Goal: Communication & Community: Participate in discussion

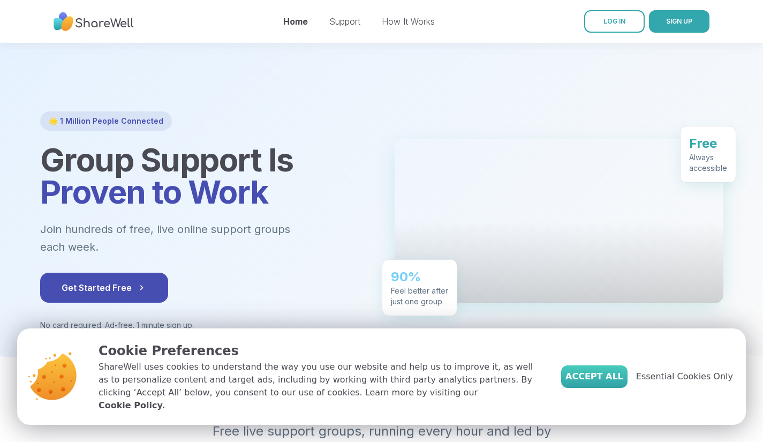
click at [617, 382] on span "Accept All" at bounding box center [594, 376] width 58 height 13
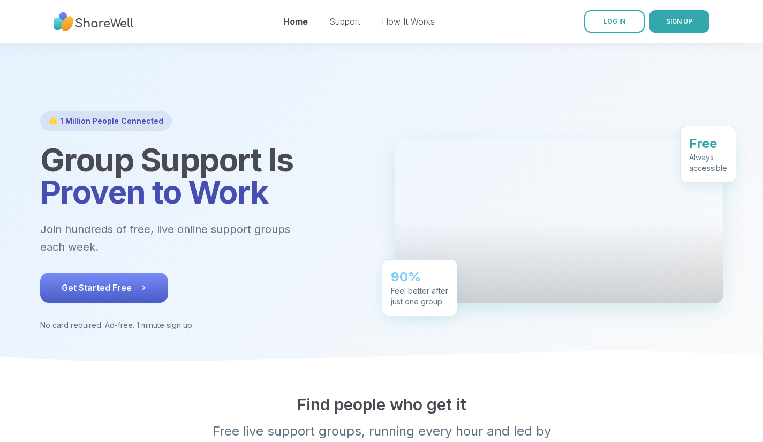
click at [84, 281] on span "Get Started Free" at bounding box center [104, 287] width 85 height 13
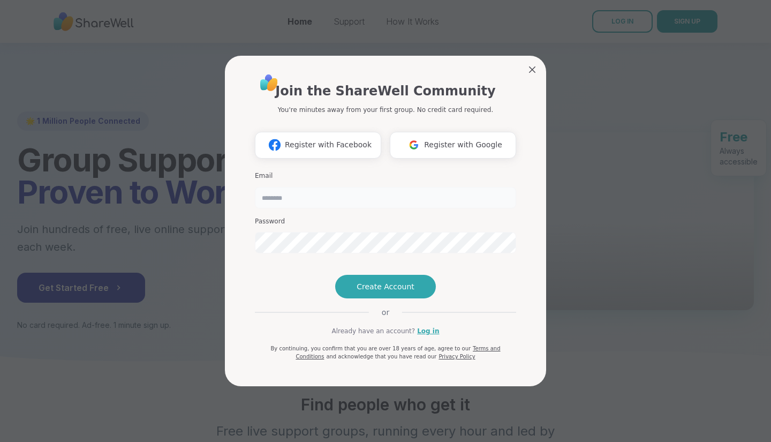
click at [329, 187] on input "email" at bounding box center [385, 197] width 261 height 21
type input "**********"
click at [371, 292] on span "Create Account" at bounding box center [386, 286] width 58 height 11
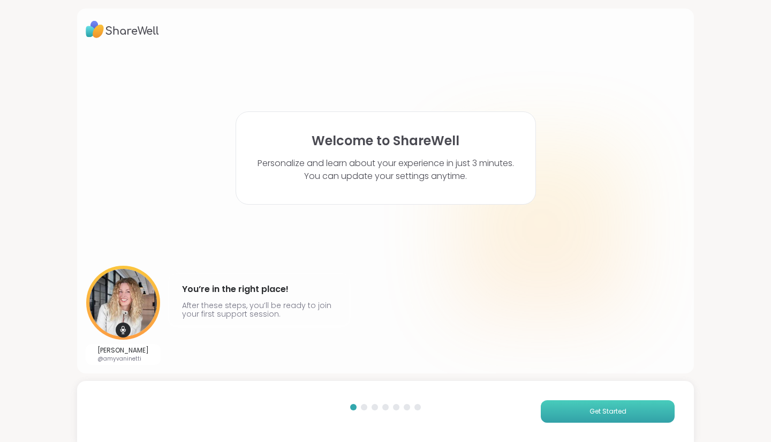
click at [583, 402] on button "Get Started" at bounding box center [608, 411] width 134 height 22
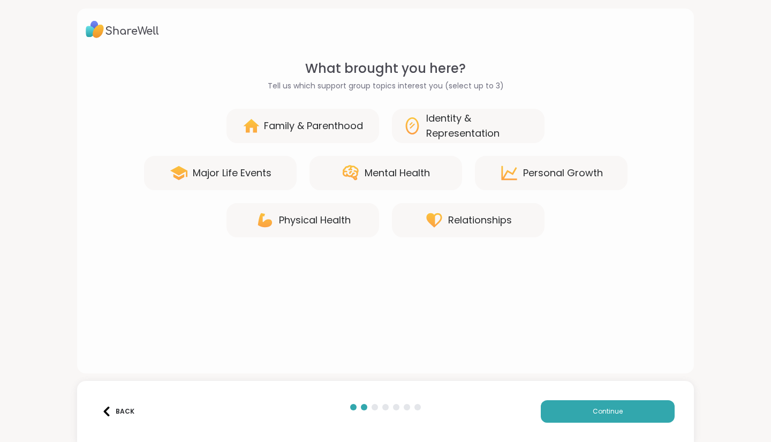
click at [546, 176] on div "Personal Growth" at bounding box center [563, 172] width 80 height 15
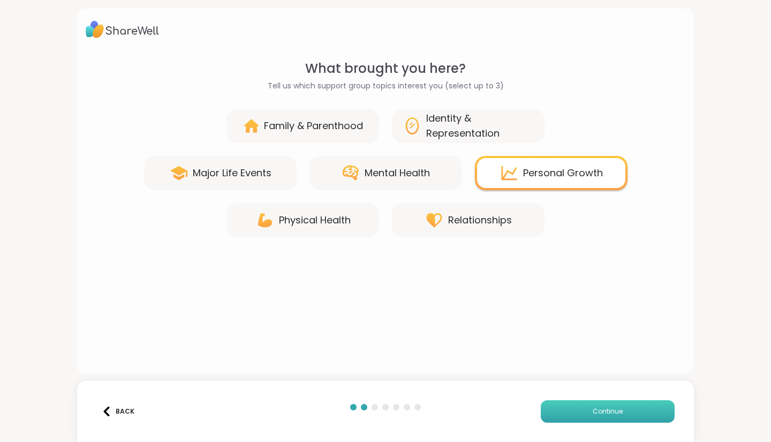
click at [563, 411] on button "Continue" at bounding box center [608, 411] width 134 height 22
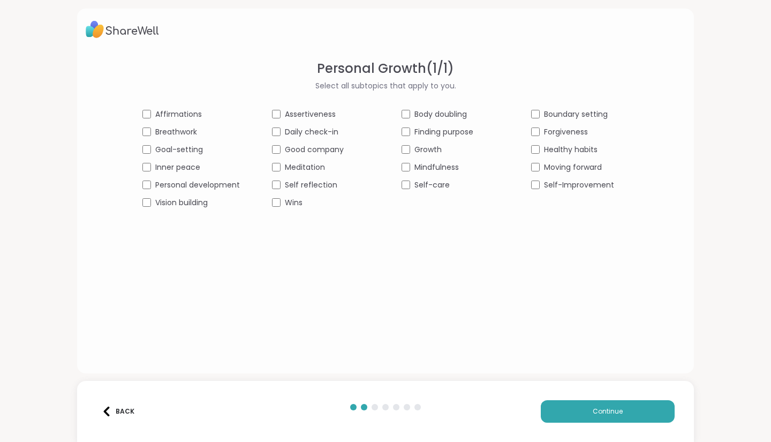
click at [107, 412] on img at bounding box center [107, 411] width 10 height 10
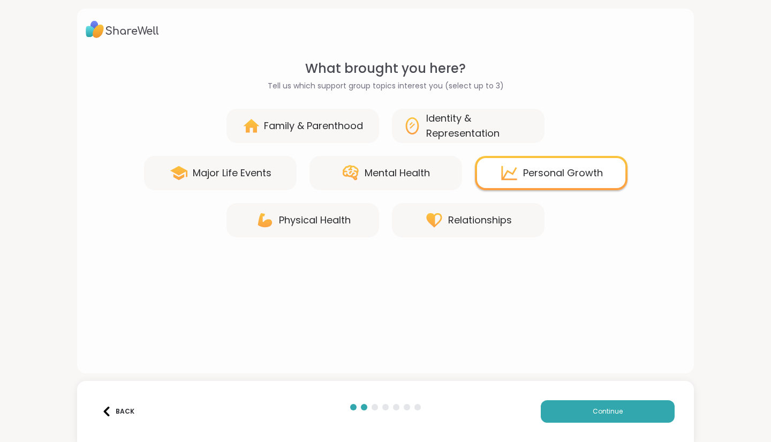
click at [500, 173] on icon at bounding box center [509, 172] width 19 height 19
click at [199, 176] on div "Major Life Events" at bounding box center [232, 172] width 79 height 15
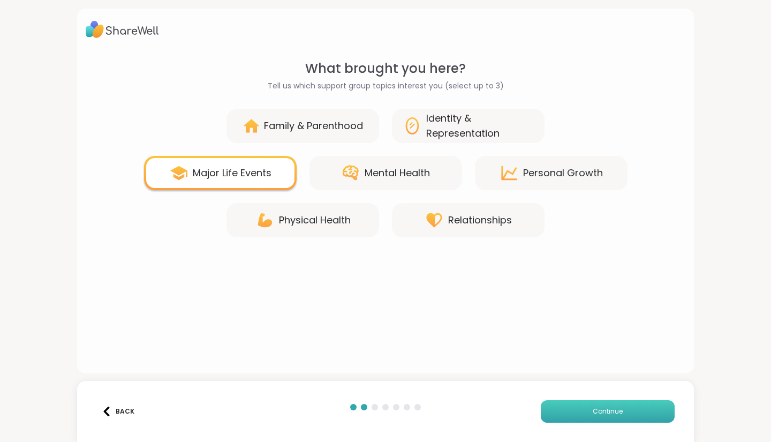
click at [562, 406] on button "Continue" at bounding box center [608, 411] width 134 height 22
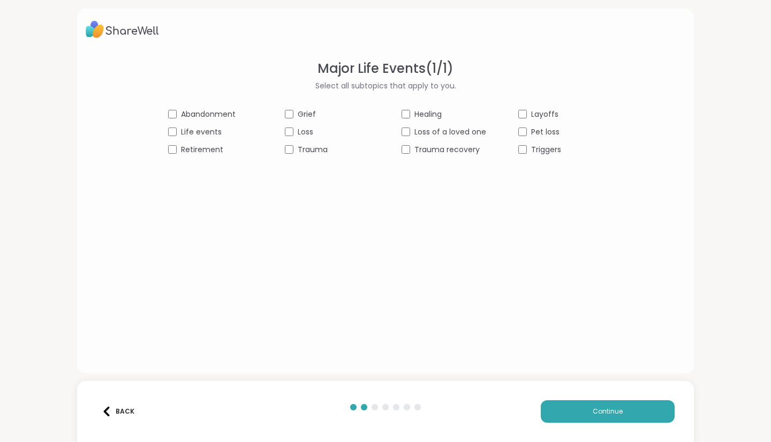
click at [114, 404] on button "Back" at bounding box center [117, 411] width 43 height 22
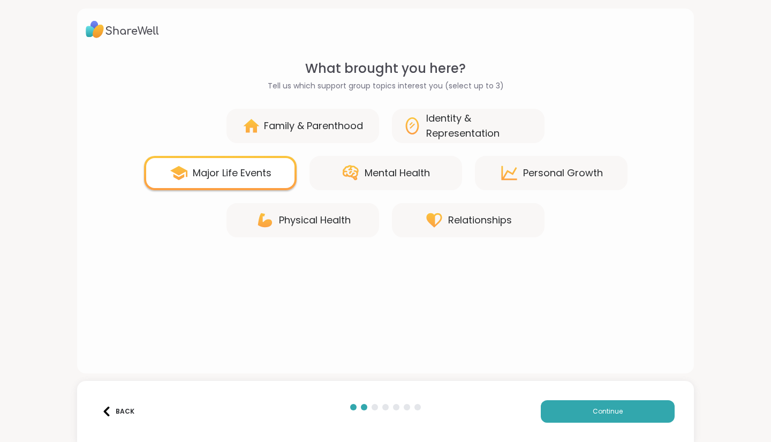
click at [238, 163] on div "Major Life Events" at bounding box center [220, 173] width 153 height 34
click at [375, 170] on div "Mental Health" at bounding box center [397, 172] width 65 height 15
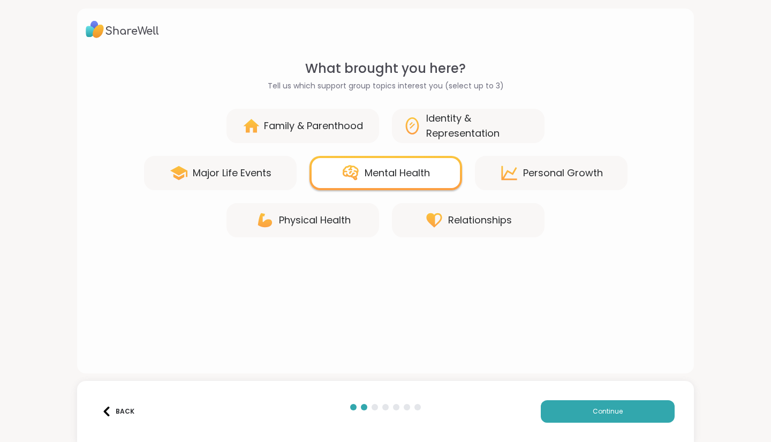
click at [301, 223] on div "Physical Health" at bounding box center [315, 220] width 72 height 15
click at [221, 169] on div "Major Life Events" at bounding box center [232, 172] width 79 height 15
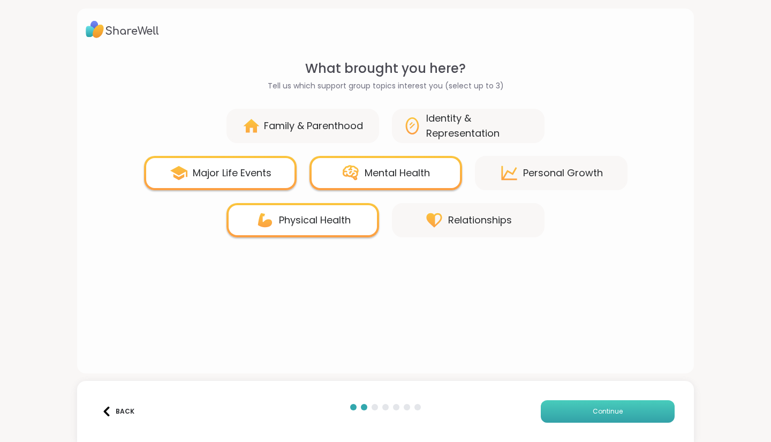
click at [599, 411] on span "Continue" at bounding box center [608, 411] width 30 height 10
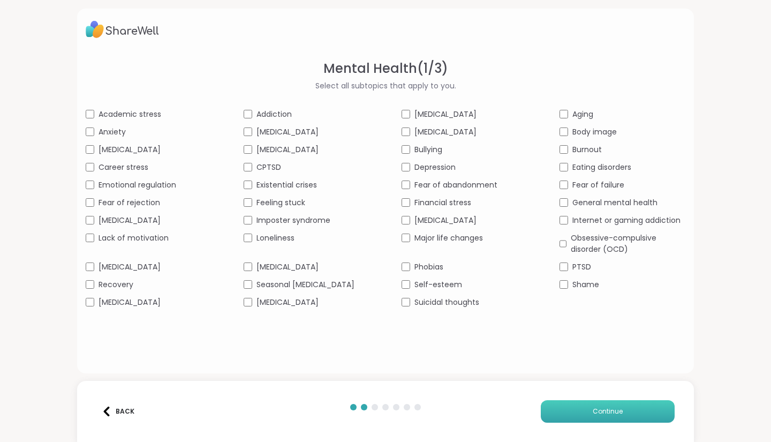
click at [572, 413] on button "Continue" at bounding box center [608, 411] width 134 height 22
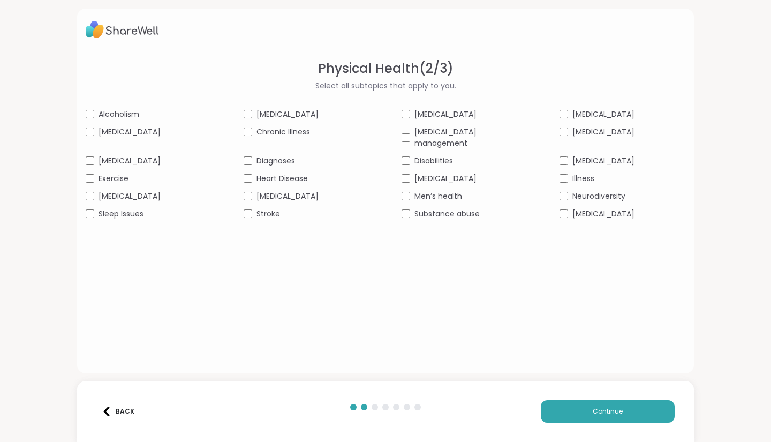
click at [543, 149] on div "Alcoholism Alzheimers Aspergers Autism Cancer Chronic Illness Chronic pain mana…" at bounding box center [386, 164] width 600 height 111
click at [561, 408] on button "Continue" at bounding box center [608, 411] width 134 height 22
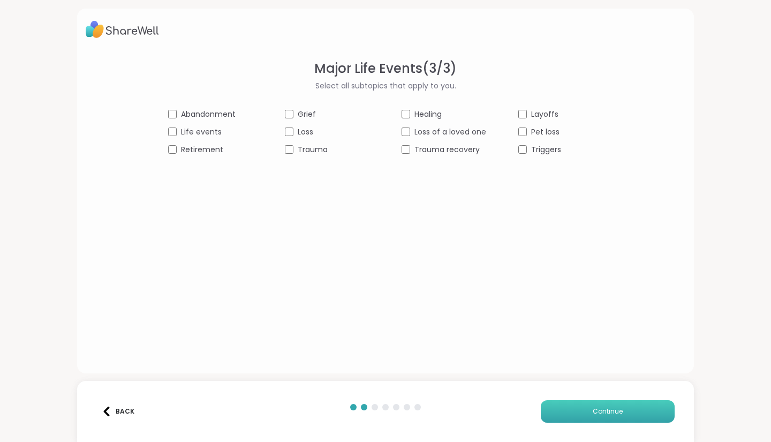
click at [561, 407] on button "Continue" at bounding box center [608, 411] width 134 height 22
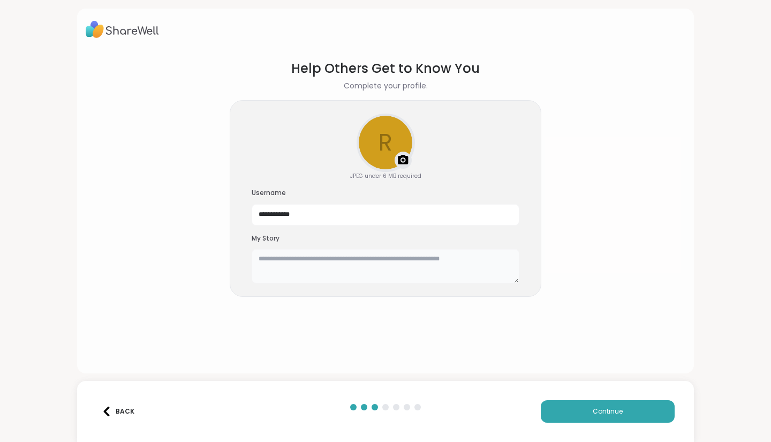
click at [360, 256] on textarea at bounding box center [386, 266] width 268 height 34
click at [494, 258] on textarea "**********" at bounding box center [386, 266] width 268 height 34
click at [338, 268] on textarea "**********" at bounding box center [386, 266] width 268 height 34
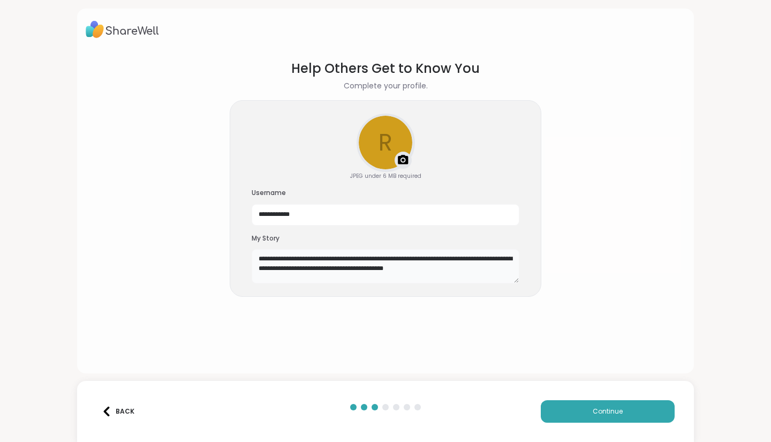
click at [461, 267] on textarea "**********" at bounding box center [386, 266] width 268 height 34
type textarea "**********"
click at [541, 405] on button "Continue" at bounding box center [608, 411] width 134 height 22
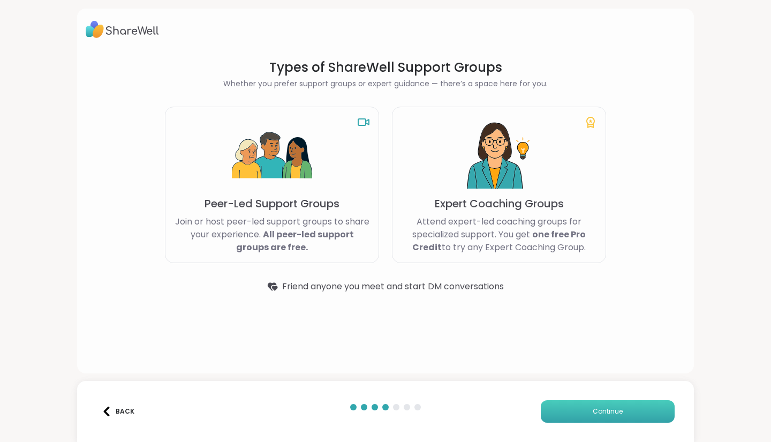
click at [541, 405] on button "Continue" at bounding box center [608, 411] width 134 height 22
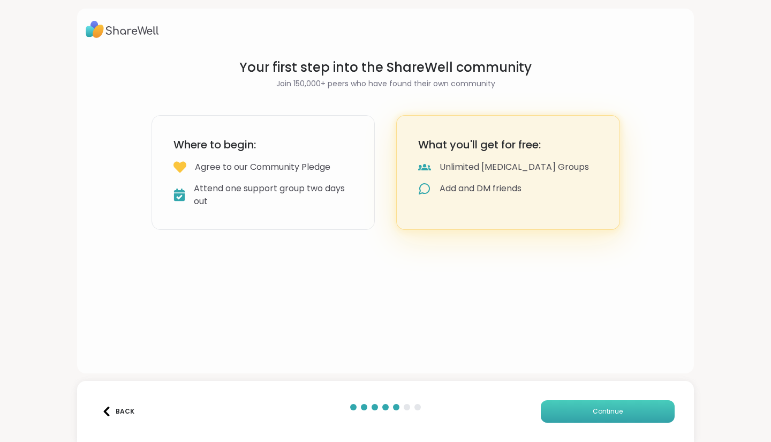
click at [541, 405] on button "Continue" at bounding box center [608, 411] width 134 height 22
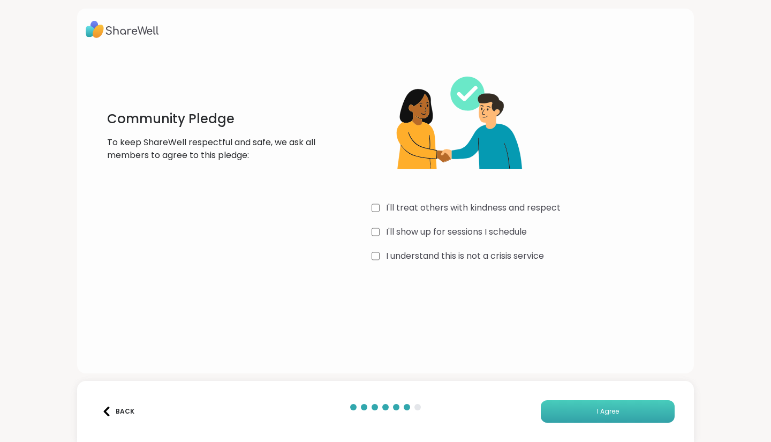
click at [592, 402] on button "I Agree" at bounding box center [608, 411] width 134 height 22
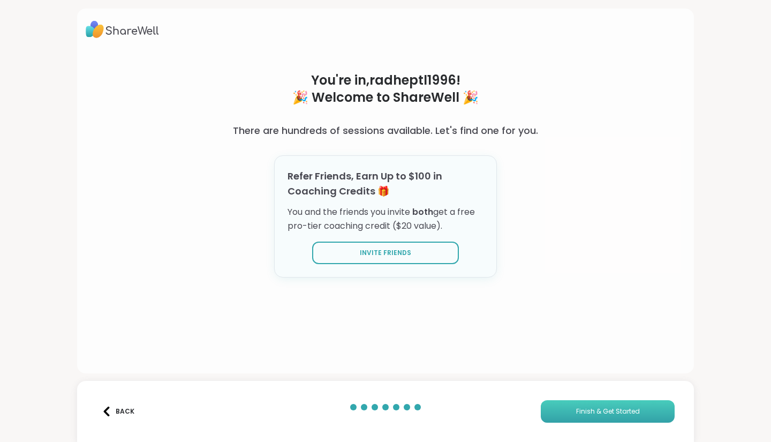
click at [576, 411] on span "Finish & Get Started" at bounding box center [608, 411] width 64 height 10
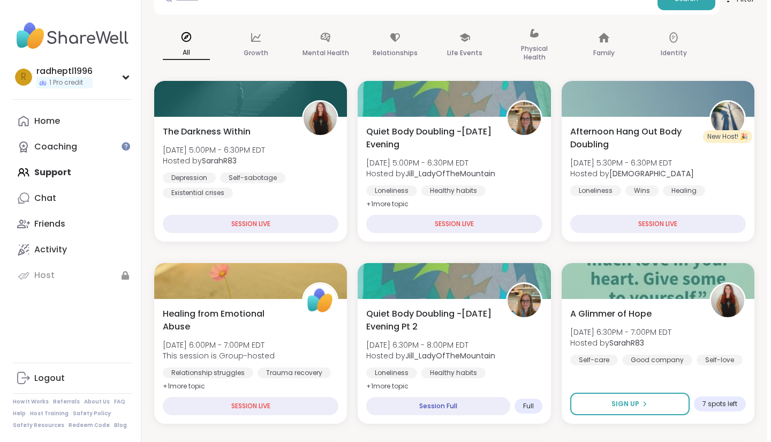
scroll to position [128, 0]
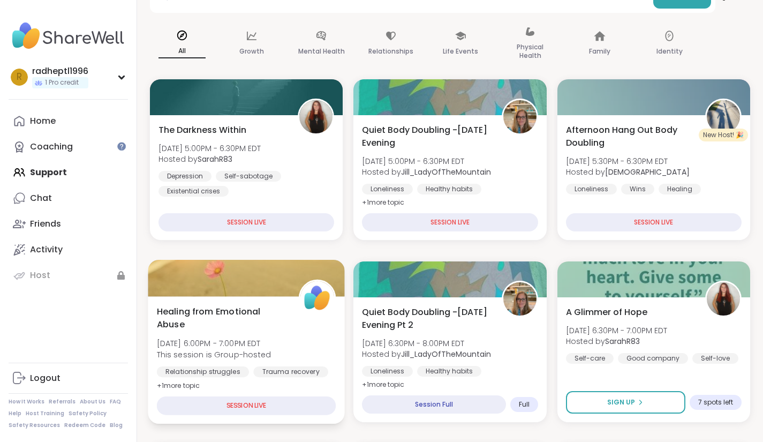
click at [214, 406] on div "SESSION LIVE" at bounding box center [246, 405] width 179 height 19
click at [234, 406] on div "SESSION LIVE" at bounding box center [246, 405] width 179 height 19
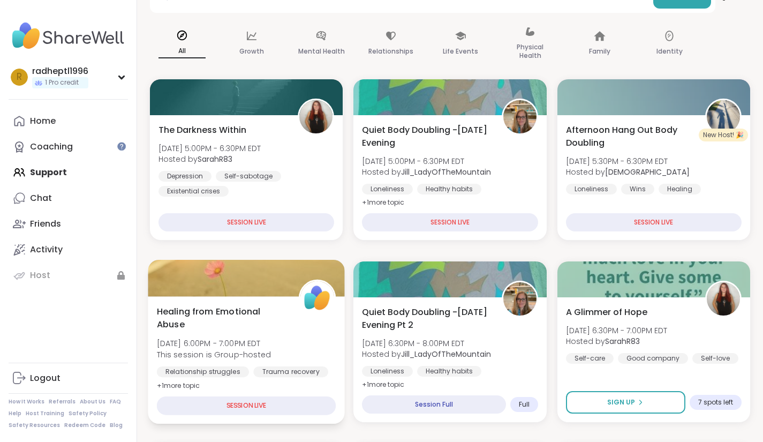
click at [211, 307] on span "Healing from Emotional Abuse" at bounding box center [222, 318] width 130 height 26
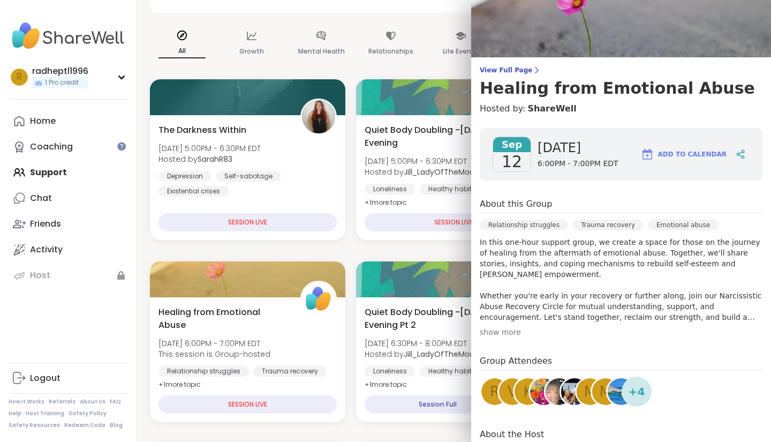
scroll to position [0, 0]
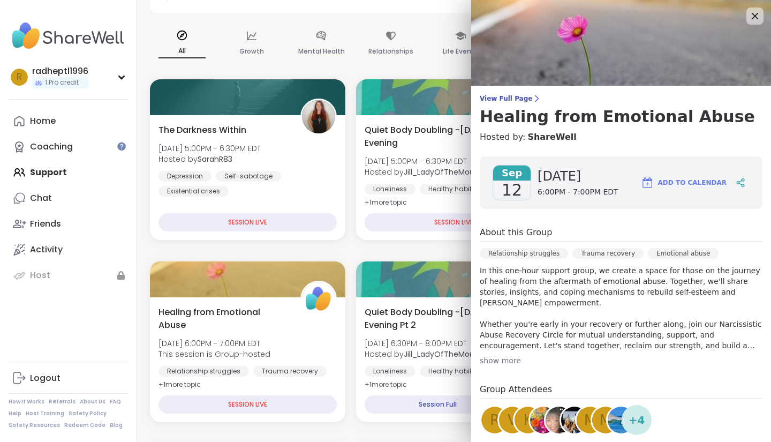
click at [496, 232] on h4 "About this Group" at bounding box center [516, 232] width 72 height 13
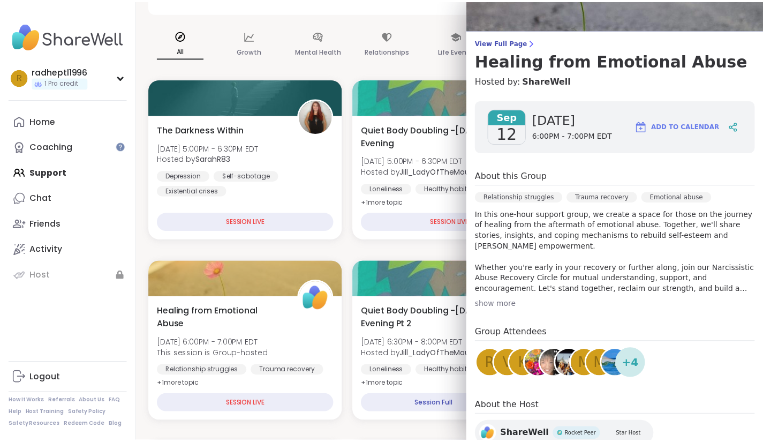
scroll to position [52, 0]
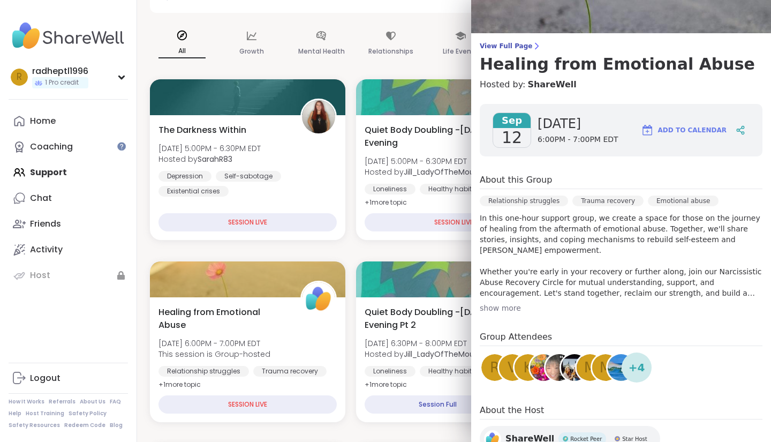
click at [648, 202] on div "Emotional abuse" at bounding box center [683, 200] width 71 height 11
click at [516, 182] on h4 "About this Group" at bounding box center [516, 179] width 72 height 13
click at [742, 132] on icon at bounding box center [743, 133] width 3 height 3
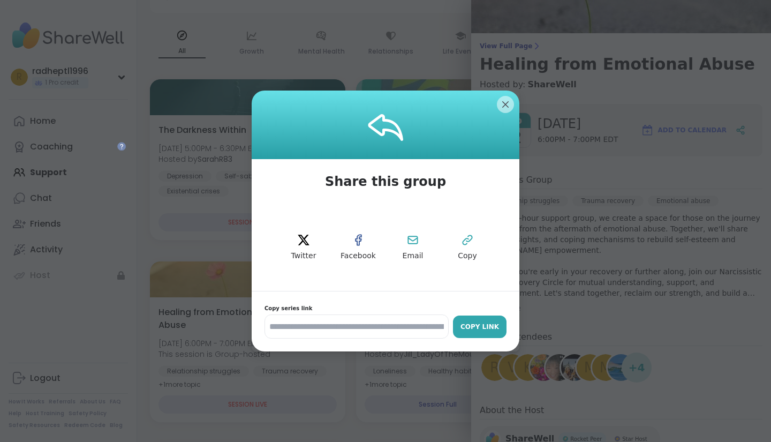
click at [469, 324] on div "Copy Link" at bounding box center [479, 327] width 43 height 10
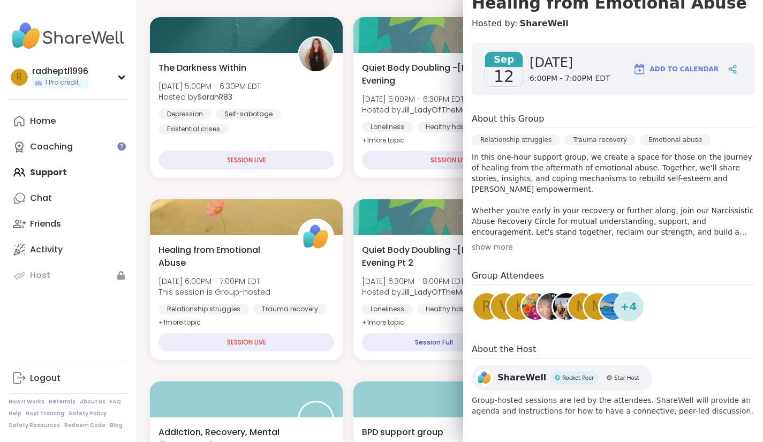
scroll to position [193, 0]
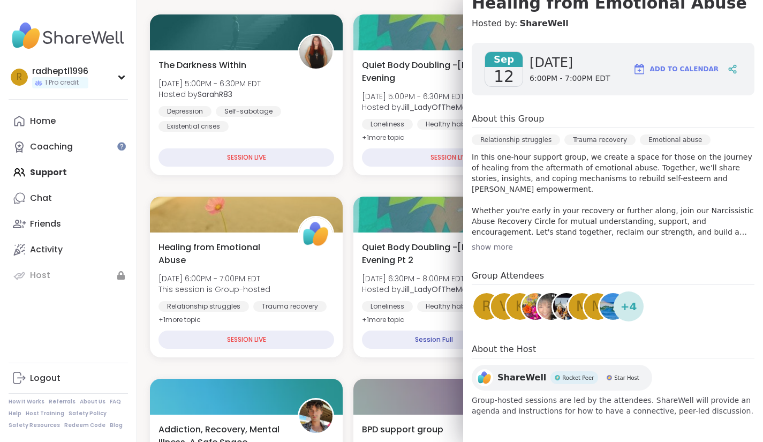
click at [501, 65] on span "Sep" at bounding box center [503, 59] width 37 height 15
click at [648, 70] on button "Add to Calendar" at bounding box center [675, 69] width 95 height 26
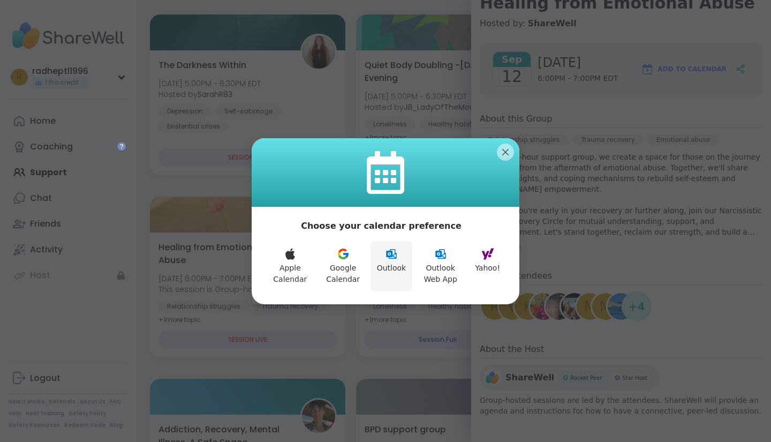
click at [389, 271] on button "Outlook" at bounding box center [392, 266] width 42 height 50
click at [388, 265] on button "Outlook" at bounding box center [392, 266] width 42 height 50
click at [292, 265] on button "Apple Calendar" at bounding box center [290, 266] width 51 height 50
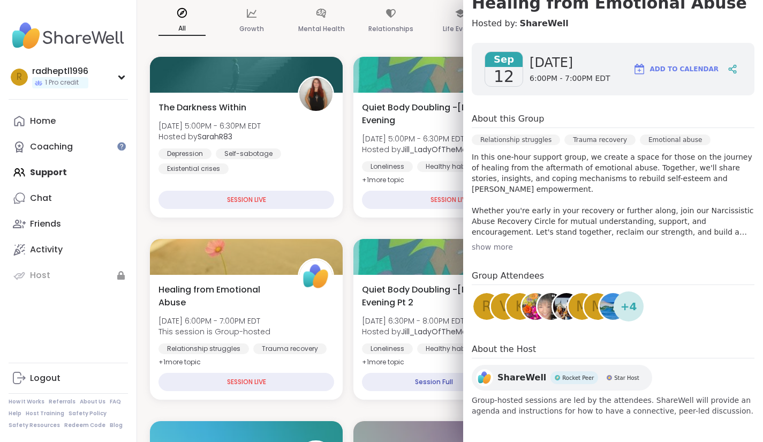
scroll to position [0, 0]
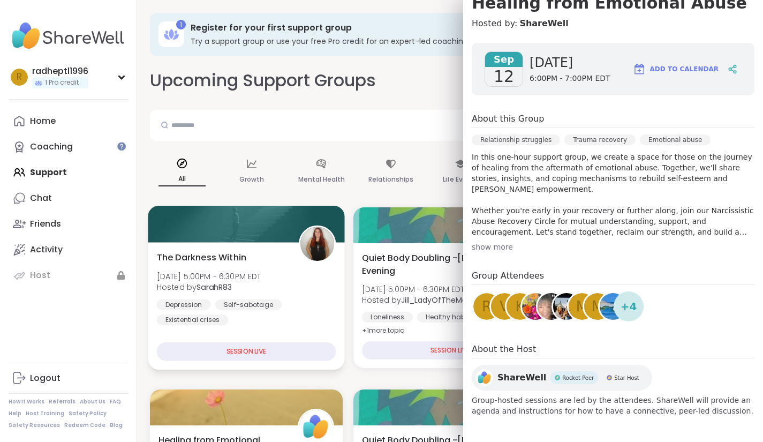
click at [330, 329] on div "The Darkness Within Fri, Sep 12 | 5:00PM - 6:30PM EDT Hosted by SarahR83 Depres…" at bounding box center [246, 305] width 197 height 127
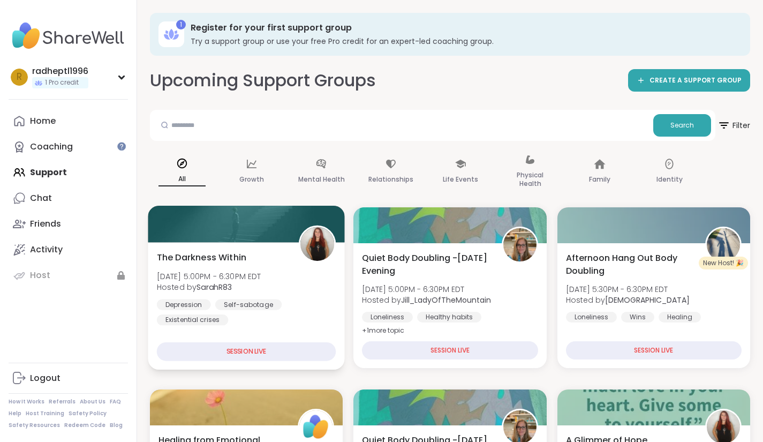
click at [246, 354] on div "SESSION LIVE" at bounding box center [246, 351] width 179 height 19
click at [244, 337] on div "The Darkness Within Fri, Sep 12 | 5:00PM - 6:30PM EDT Hosted by SarahR83 Depres…" at bounding box center [246, 305] width 197 height 127
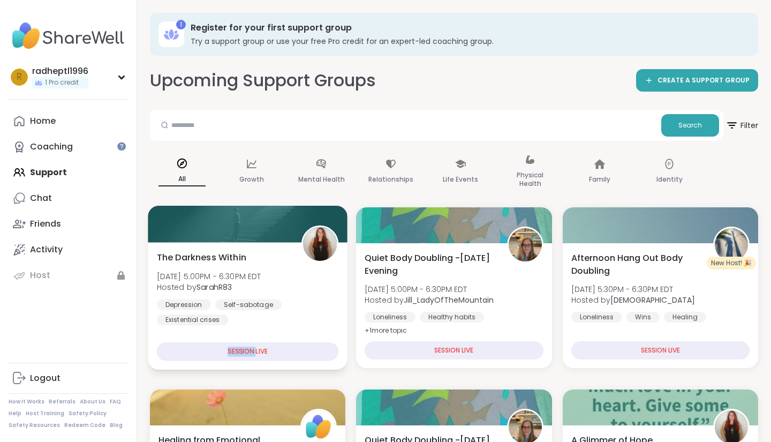
click at [244, 337] on div "The Darkness Within Fri, Sep 12 | 5:00PM - 6:30PM EDT Hosted by SarahR83 Depres…" at bounding box center [248, 305] width 200 height 127
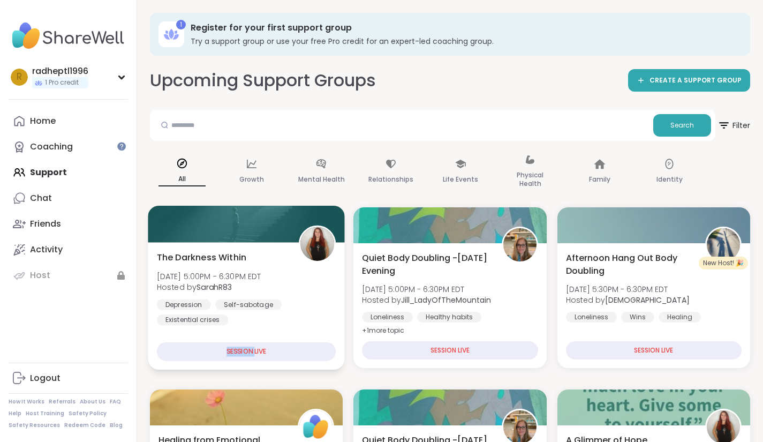
click at [244, 337] on div "The Darkness Within Fri, Sep 12 | 5:00PM - 6:30PM EDT Hosted by SarahR83 Depres…" at bounding box center [246, 305] width 197 height 127
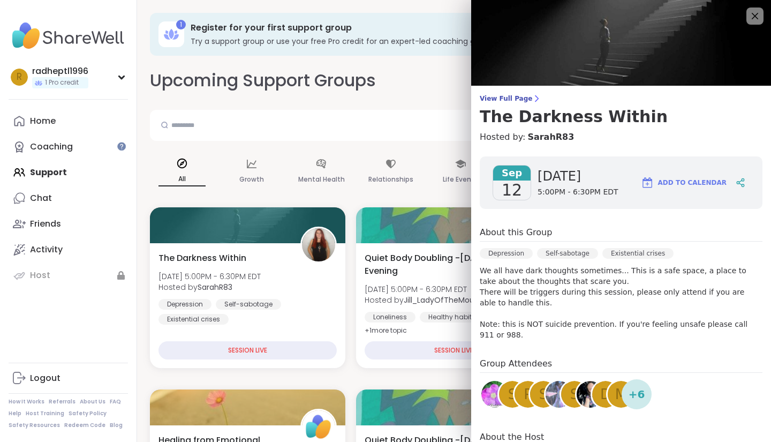
click at [592, 381] on div "d" at bounding box center [605, 394] width 27 height 27
click at [509, 175] on span "Sep" at bounding box center [511, 172] width 37 height 15
click at [536, 135] on link "SarahR83" at bounding box center [550, 137] width 47 height 13
click at [497, 176] on span "Sep" at bounding box center [511, 172] width 37 height 15
click at [683, 182] on span "Add to Calendar" at bounding box center [692, 183] width 69 height 10
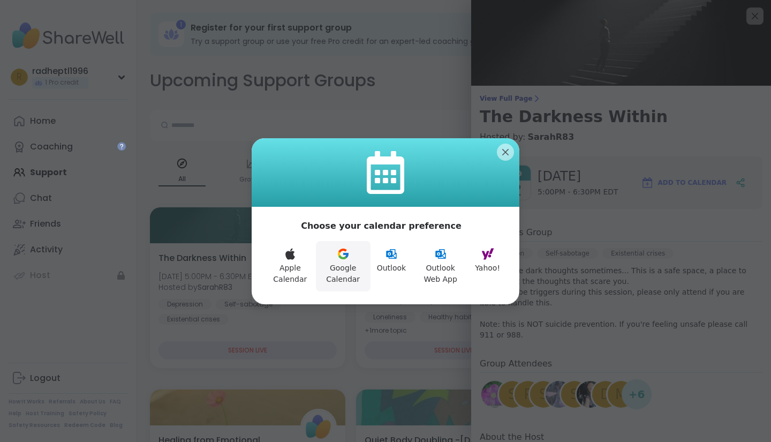
click at [338, 273] on button "Google Calendar" at bounding box center [343, 266] width 55 height 50
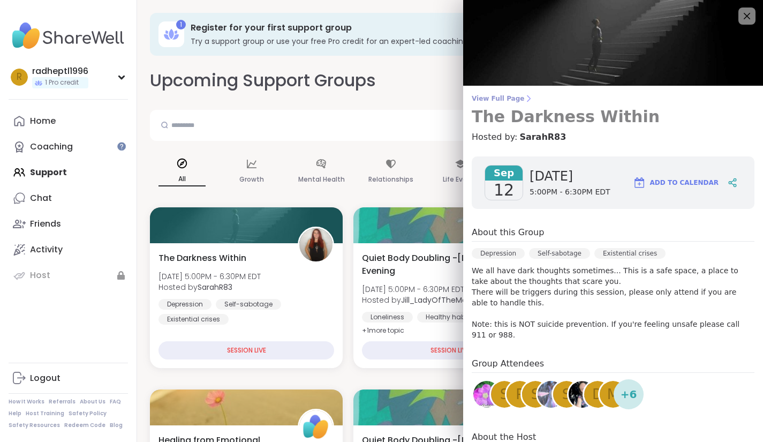
click at [510, 101] on span "View Full Page" at bounding box center [613, 98] width 283 height 9
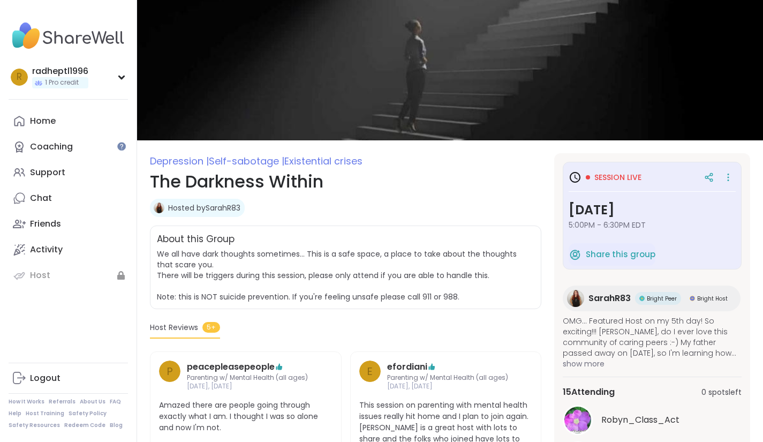
click at [632, 210] on h3 "Friday, Sep 12" at bounding box center [652, 209] width 167 height 19
click at [611, 178] on span "Session live" at bounding box center [617, 177] width 47 height 11
click at [583, 183] on h3 "Session live" at bounding box center [605, 177] width 73 height 13
click at [574, 178] on icon at bounding box center [575, 177] width 13 height 13
click at [729, 179] on icon at bounding box center [728, 177] width 11 height 15
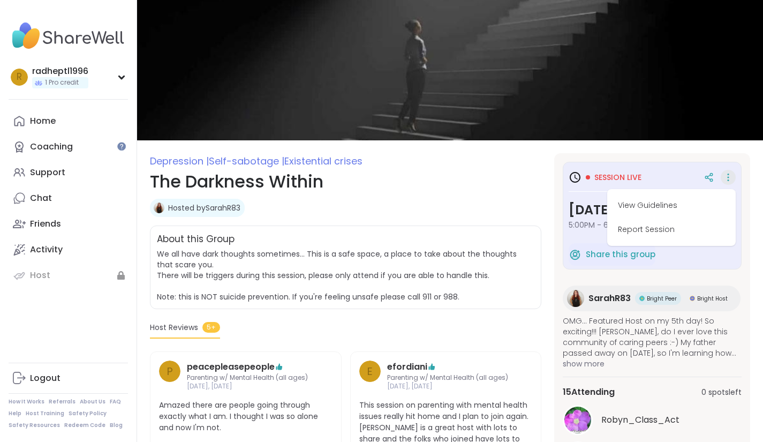
click at [713, 287] on div "SarahR83 Bright Peer Bright Host" at bounding box center [652, 298] width 178 height 26
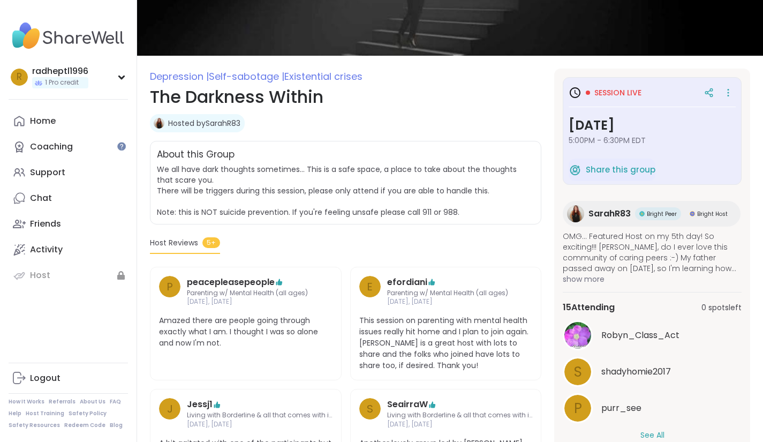
scroll to position [85, 0]
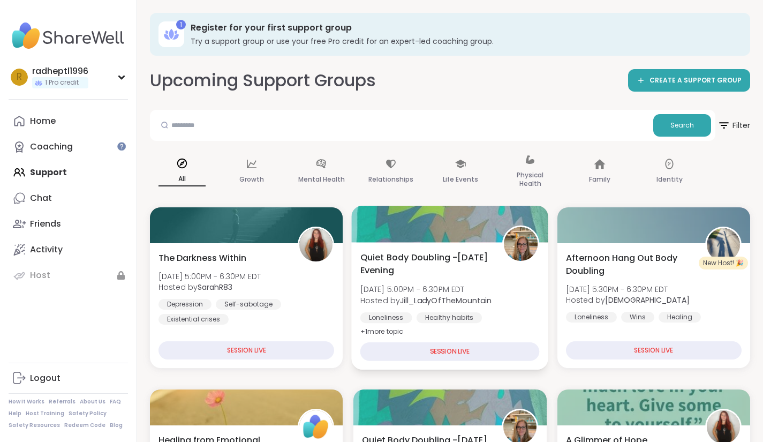
click at [397, 347] on div "SESSION LIVE" at bounding box center [449, 351] width 179 height 19
click at [413, 267] on span "Quiet Body Doubling -Friday Evening" at bounding box center [425, 264] width 130 height 26
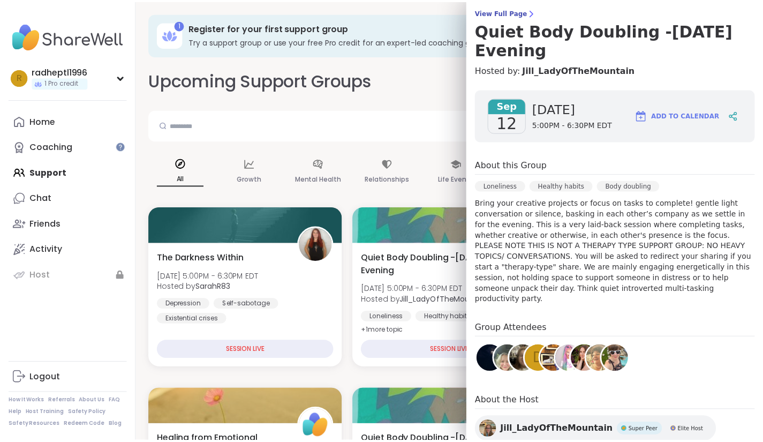
scroll to position [109, 0]
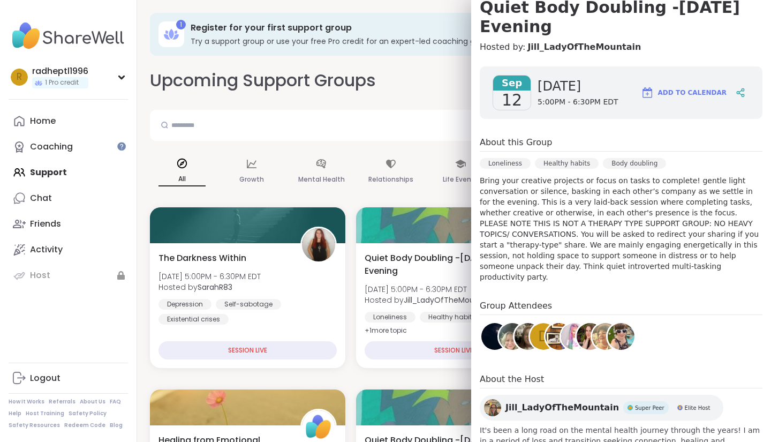
click at [608, 158] on div "Body doubling" at bounding box center [634, 163] width 63 height 11
click at [682, 88] on span "Add to Calendar" at bounding box center [692, 93] width 69 height 10
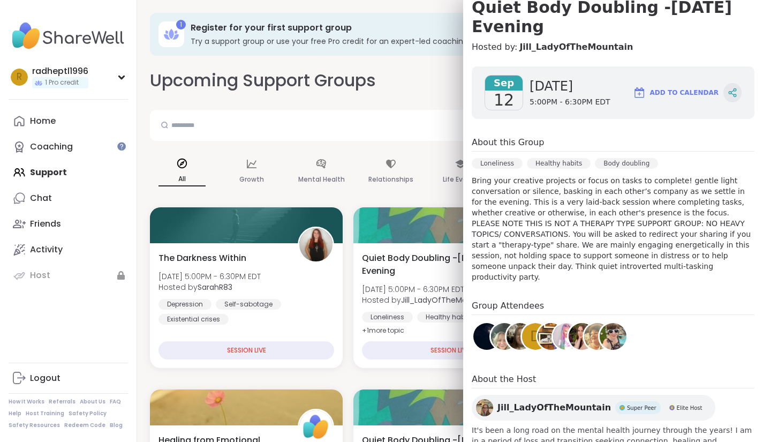
click at [728, 88] on icon at bounding box center [733, 93] width 10 height 10
click at [536, 78] on span "[DATE]" at bounding box center [570, 86] width 81 height 17
click at [387, 134] on input "text" at bounding box center [401, 124] width 495 height 21
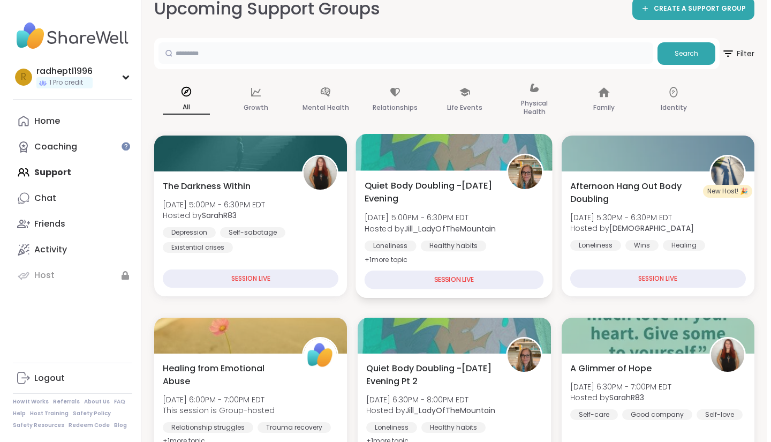
scroll to position [183, 0]
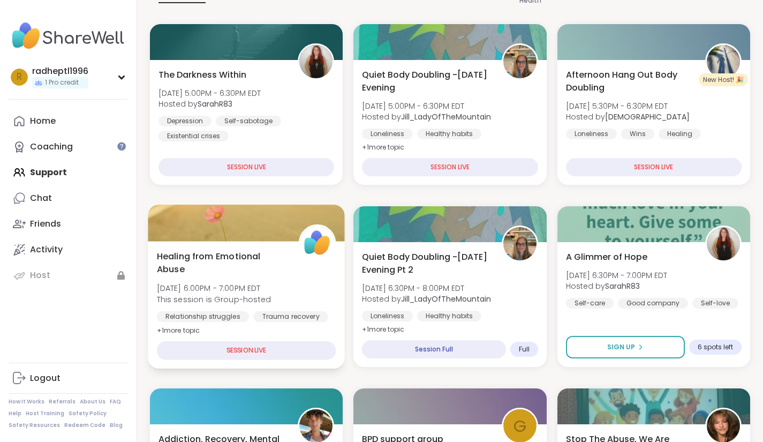
click at [220, 271] on span "Healing from Emotional Abuse" at bounding box center [222, 263] width 130 height 26
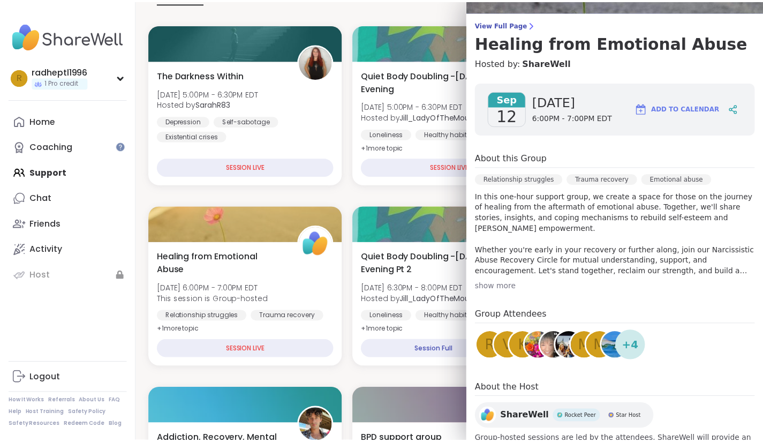
scroll to position [0, 0]
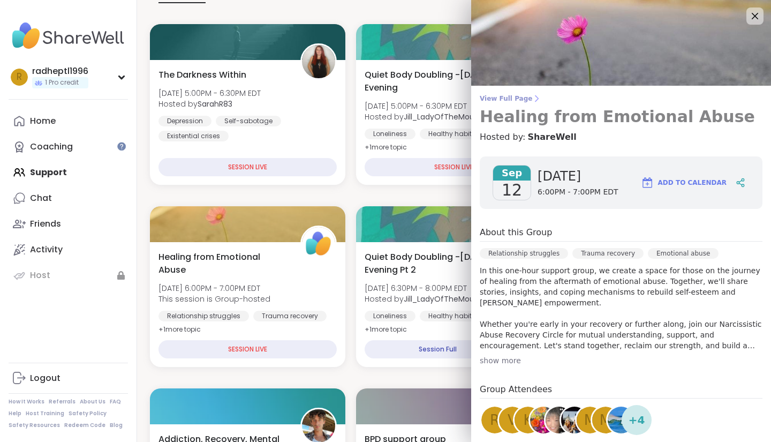
click at [517, 103] on link "View Full Page Healing from Emotional Abuse" at bounding box center [621, 110] width 283 height 32
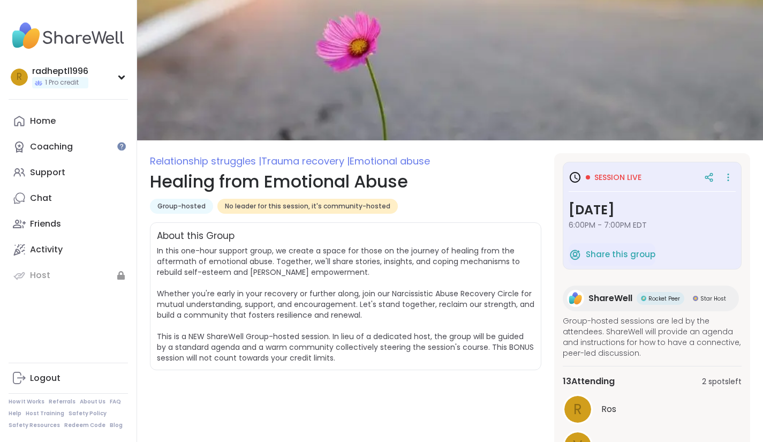
scroll to position [141, 0]
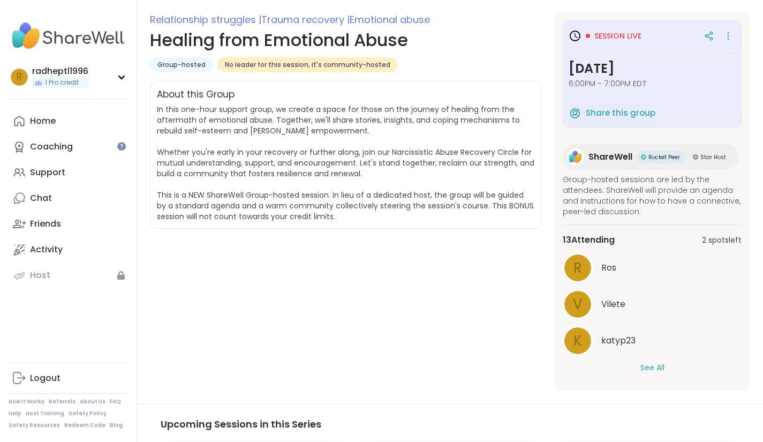
click at [647, 368] on button "See All" at bounding box center [652, 367] width 24 height 11
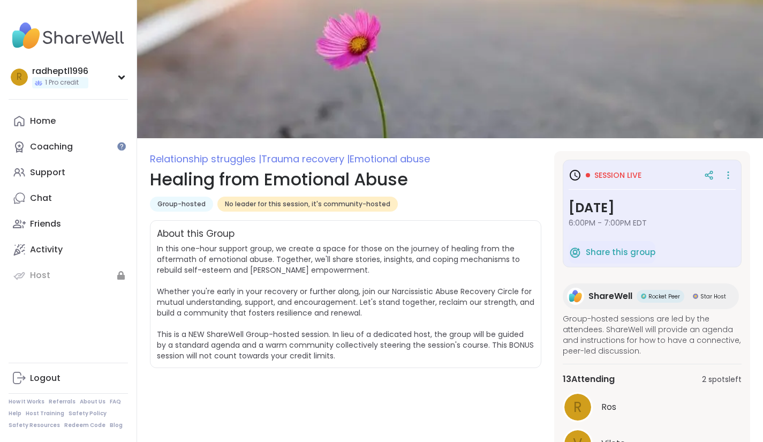
scroll to position [0, 0]
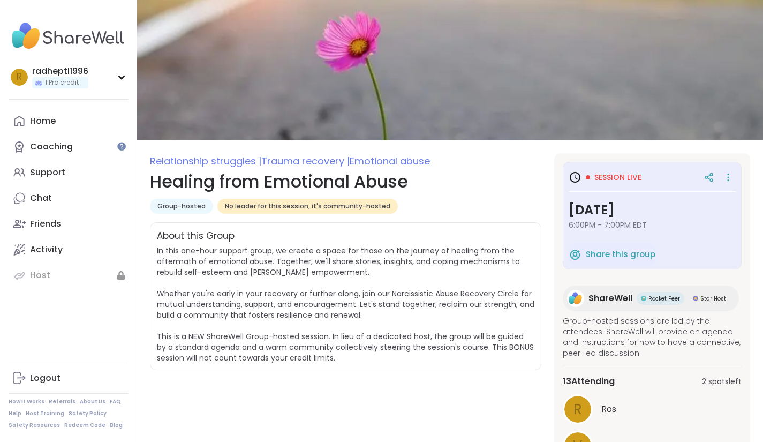
click at [179, 207] on span "Group-hosted" at bounding box center [181, 206] width 48 height 9
click at [278, 202] on span "No leader for this session, it's community-hosted" at bounding box center [307, 206] width 165 height 9
click at [616, 180] on span "Session live" at bounding box center [617, 177] width 47 height 11
click at [616, 216] on h3 "Friday, Sep 12" at bounding box center [652, 209] width 167 height 19
click at [587, 215] on h3 "Friday, Sep 12" at bounding box center [652, 209] width 167 height 19
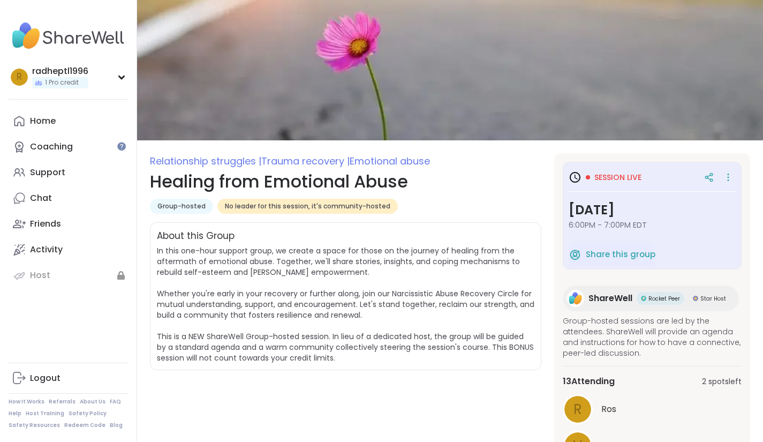
click at [630, 233] on div "Session live Friday, Sep 12 6:00PM - 7:00PM EDT" at bounding box center [652, 203] width 167 height 71
click at [599, 225] on span "6:00PM - 7:00PM EDT" at bounding box center [652, 225] width 167 height 11
click at [581, 221] on span "6:00PM - 7:00PM EDT" at bounding box center [652, 225] width 167 height 11
click at [633, 210] on h3 "Friday, Sep 12" at bounding box center [652, 209] width 167 height 19
click at [635, 218] on h3 "Friday, Sep 12" at bounding box center [652, 209] width 167 height 19
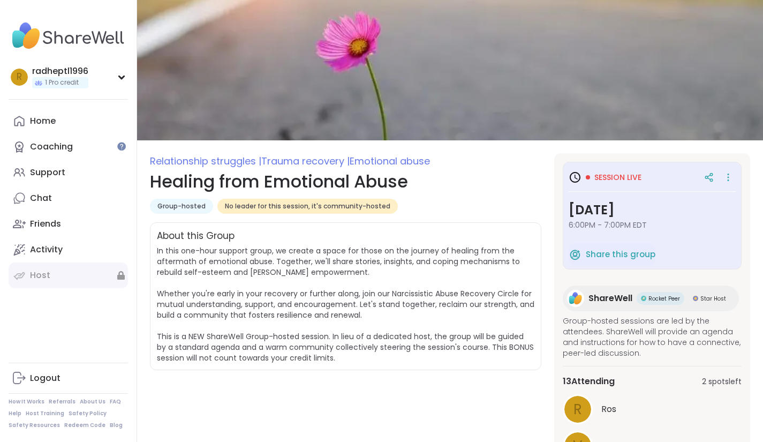
click at [118, 275] on icon at bounding box center [120, 275] width 7 height 9
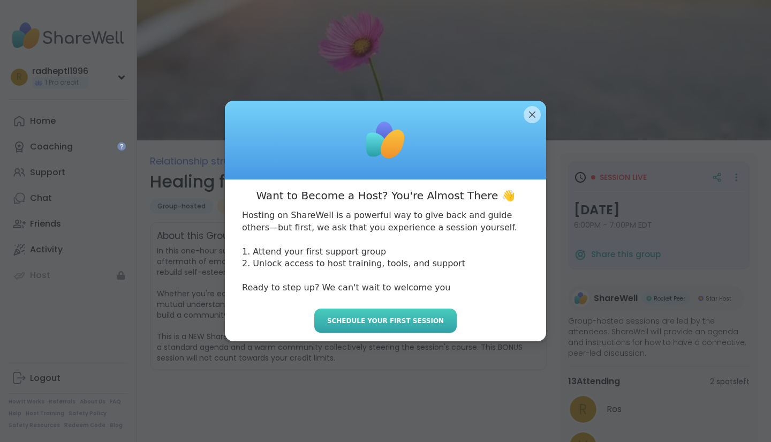
click at [342, 322] on span "Schedule your first session" at bounding box center [385, 321] width 117 height 10
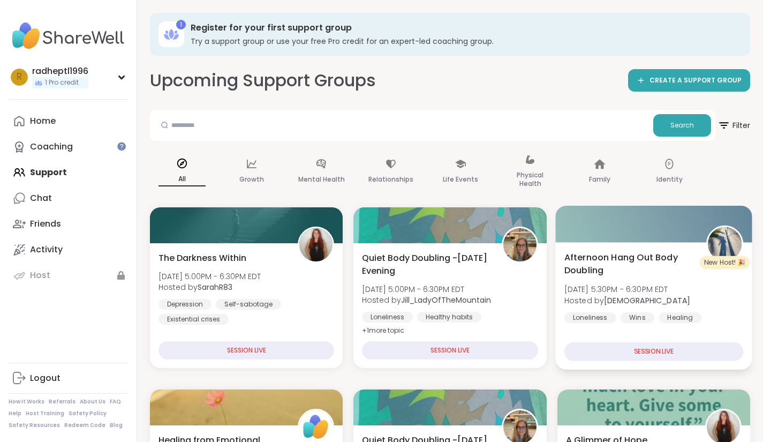
click at [704, 298] on div "Afternoon Hang Out Body Doubling Fri, Sep 12 | 5:30PM - 6:30PM EDT Hosted by Ka…" at bounding box center [653, 287] width 179 height 72
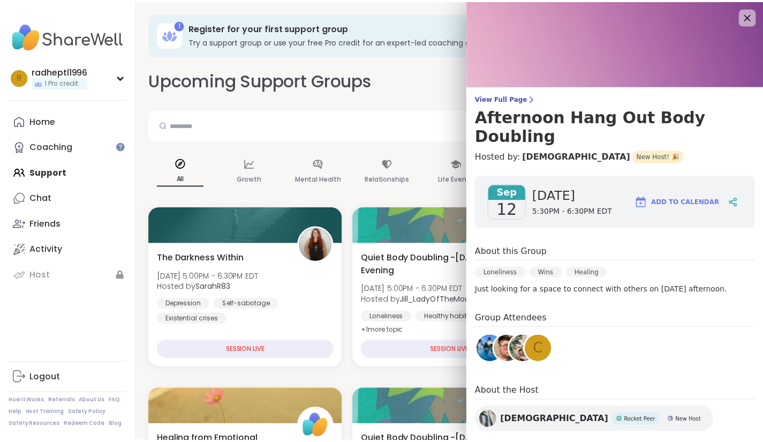
scroll to position [2, 0]
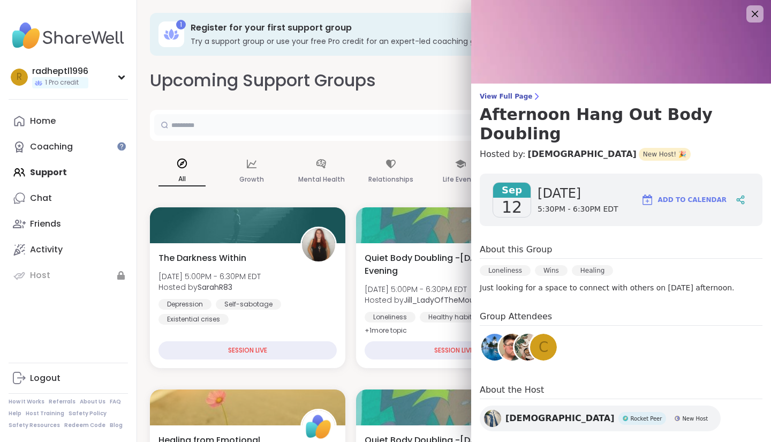
click at [428, 120] on input "text" at bounding box center [405, 124] width 503 height 21
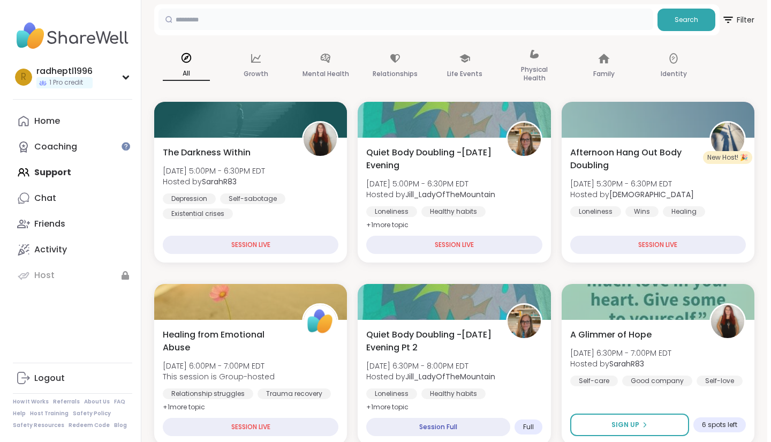
scroll to position [136, 0]
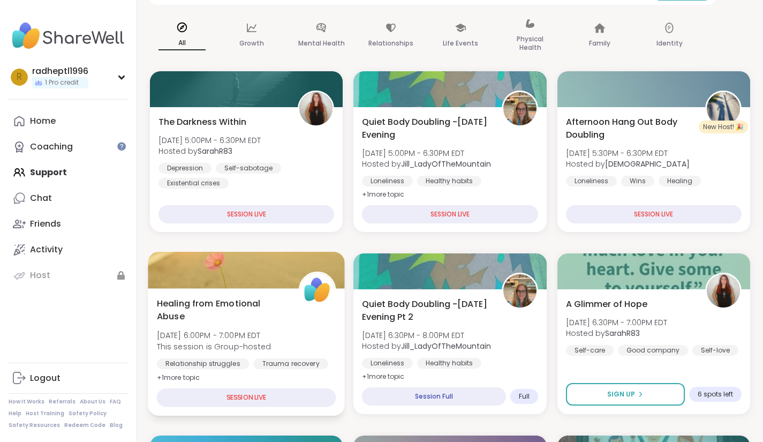
click at [191, 305] on span "Healing from Emotional Abuse" at bounding box center [222, 310] width 130 height 26
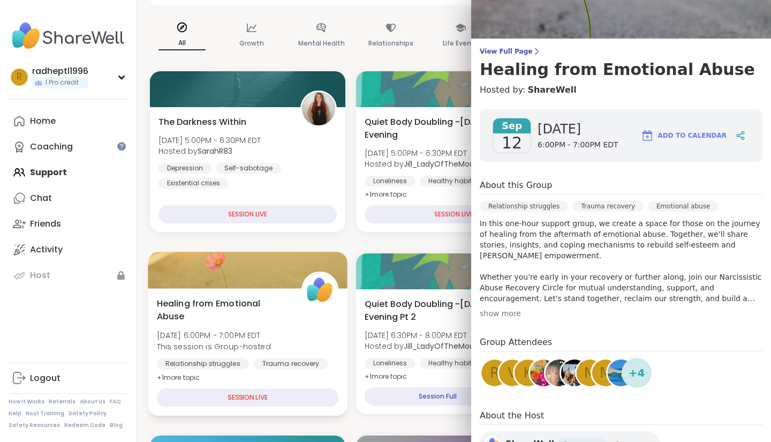
scroll to position [0, 0]
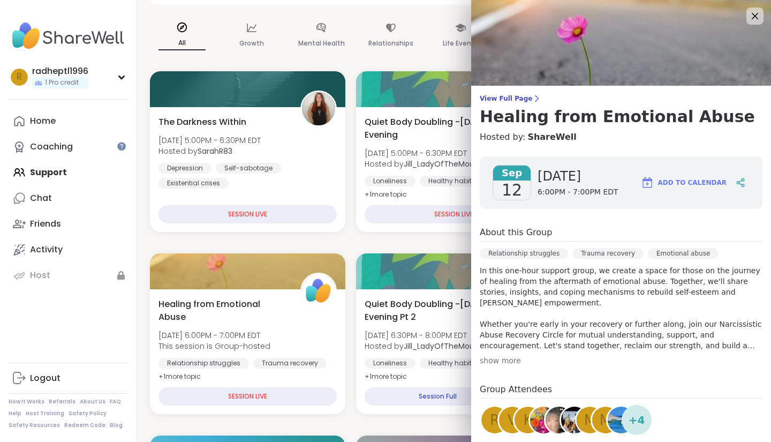
click at [545, 195] on span "6:00PM - 7:00PM EDT" at bounding box center [578, 192] width 81 height 11
click at [538, 175] on span "[DATE]" at bounding box center [578, 176] width 81 height 17
click at [502, 193] on span "12" at bounding box center [512, 189] width 20 height 19
click at [505, 177] on span "Sep" at bounding box center [511, 172] width 37 height 15
click at [565, 190] on span "6:00PM - 7:00PM EDT" at bounding box center [578, 192] width 81 height 11
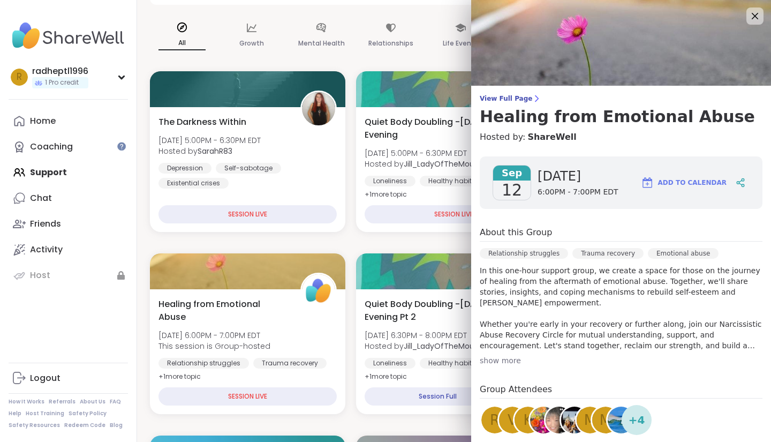
click at [556, 194] on span "6:00PM - 7:00PM EDT" at bounding box center [578, 192] width 81 height 11
click at [641, 183] on img at bounding box center [647, 182] width 13 height 13
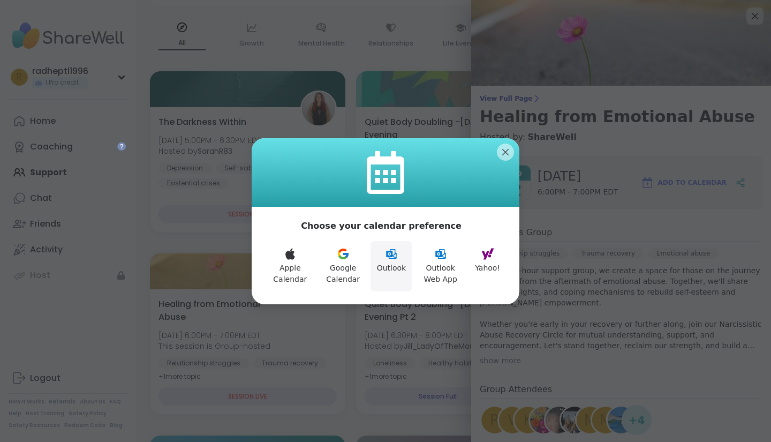
click at [390, 256] on icon at bounding box center [391, 254] width 11 height 10
click at [394, 261] on button "Outlook" at bounding box center [392, 266] width 42 height 50
click at [441, 265] on button "Outlook Web App" at bounding box center [440, 266] width 56 height 50
click at [511, 154] on div at bounding box center [386, 172] width 268 height 69
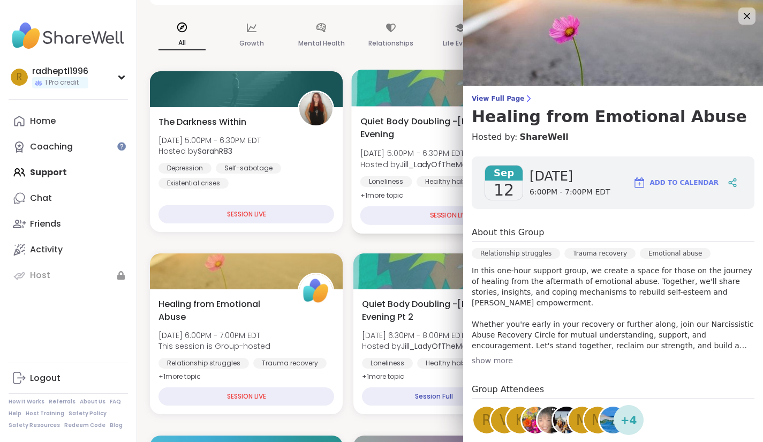
click at [408, 175] on div "Quiet Body Doubling -Friday Evening Fri, Sep 12 | 5:00PM - 6:30PM EDT Hosted by…" at bounding box center [449, 158] width 179 height 87
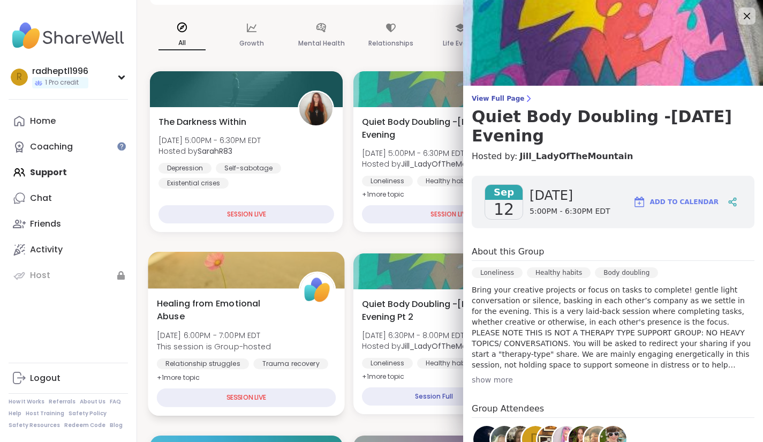
click at [231, 317] on span "Healing from Emotional Abuse" at bounding box center [222, 310] width 130 height 26
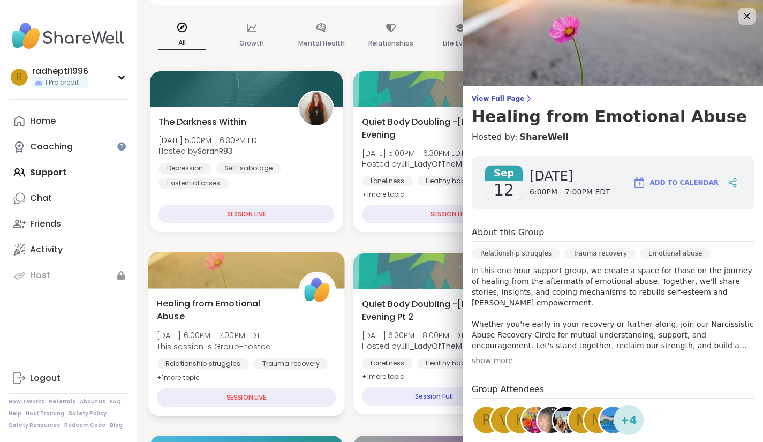
click at [240, 317] on span "Healing from Emotional Abuse" at bounding box center [222, 310] width 130 height 26
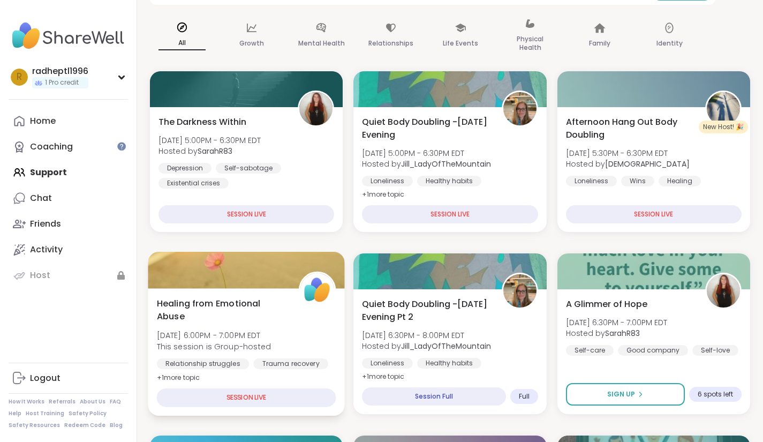
click at [240, 317] on span "Healing from Emotional Abuse" at bounding box center [222, 310] width 130 height 26
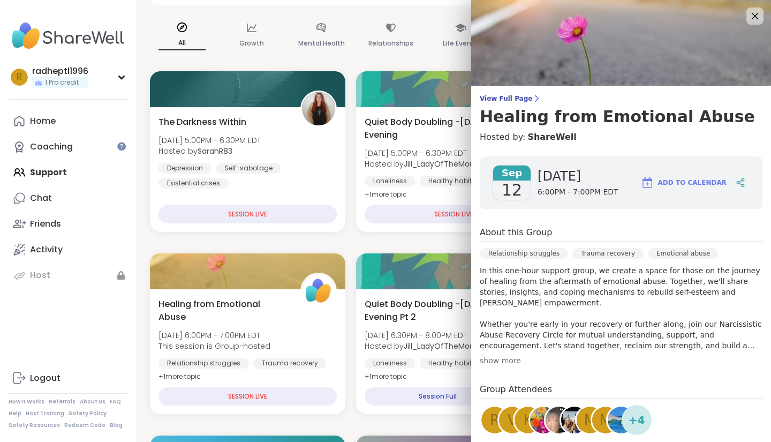
click at [658, 182] on span "Add to Calendar" at bounding box center [692, 183] width 69 height 10
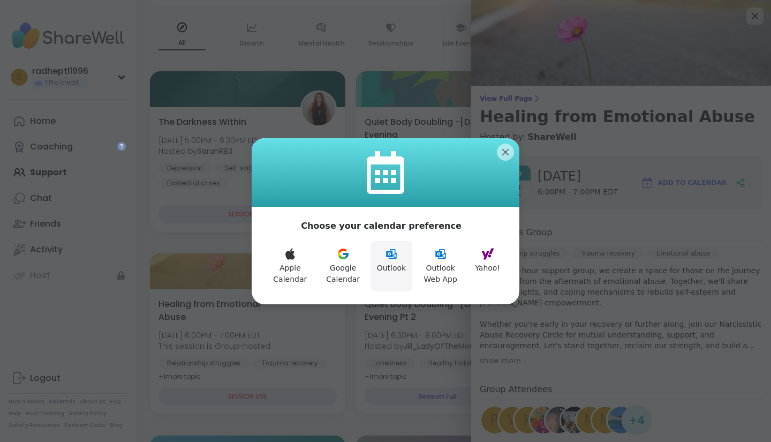
click at [396, 268] on button "Outlook" at bounding box center [392, 266] width 42 height 50
click at [418, 253] on button "Outlook Web App" at bounding box center [440, 266] width 56 height 50
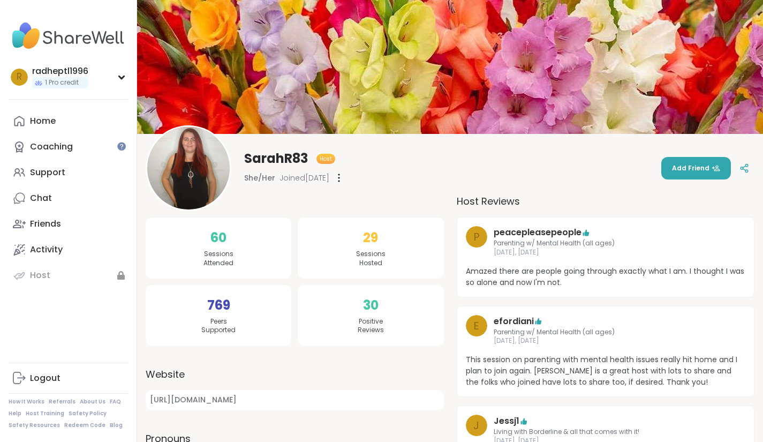
click at [597, 179] on div "SarahR83 Host She/Her Joined Sep 2025 Add Friend" at bounding box center [450, 168] width 609 height 86
click at [626, 176] on div "SarahR83 Host She/Her Joined Sep 2025 Add Friend" at bounding box center [450, 168] width 609 height 86
click at [600, 184] on div "SarahR83 Host She/Her Joined Sep 2025 Add Friend" at bounding box center [450, 168] width 609 height 86
click at [610, 185] on div "SarahR83 Host She/Her Joined Sep 2025 Add Friend" at bounding box center [450, 168] width 609 height 86
click at [628, 183] on div "SarahR83 Host She/Her Joined Sep 2025 Add Friend" at bounding box center [450, 168] width 609 height 86
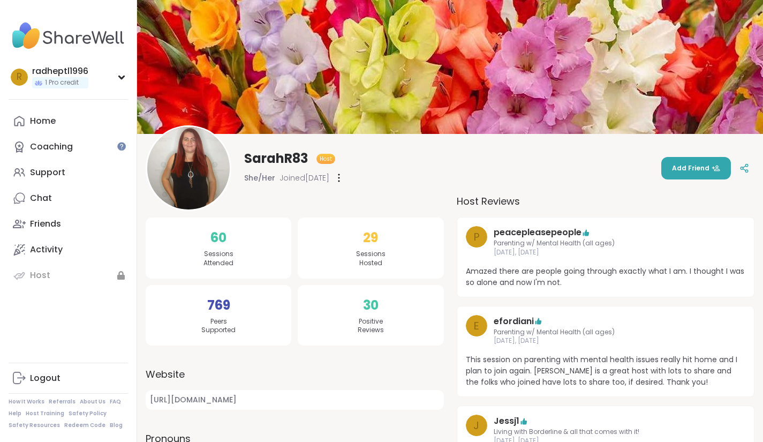
click at [631, 177] on div "SarahR83 Host She/Her Joined Sep 2025 Add Friend" at bounding box center [450, 168] width 609 height 86
click at [610, 152] on div "SarahR83 Host She/Her Joined Sep 2025 Add Friend" at bounding box center [450, 168] width 609 height 86
click at [581, 177] on div "SarahR83 Host She/Her Joined Sep 2025 Add Friend" at bounding box center [450, 168] width 609 height 86
click at [595, 55] on img at bounding box center [450, 67] width 626 height 134
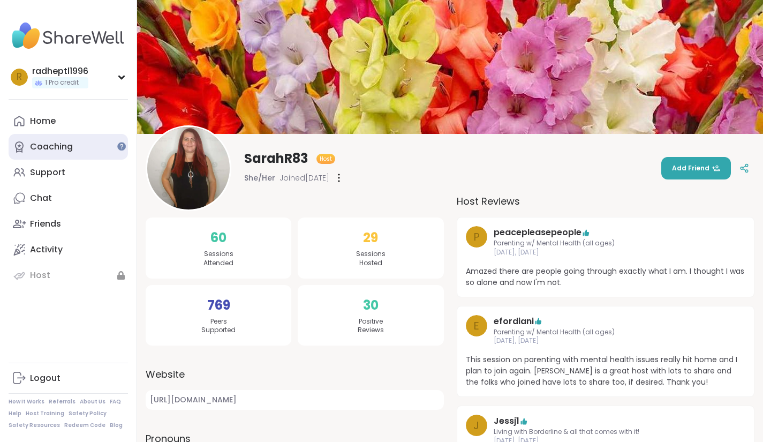
click at [49, 150] on div "Coaching" at bounding box center [51, 147] width 43 height 12
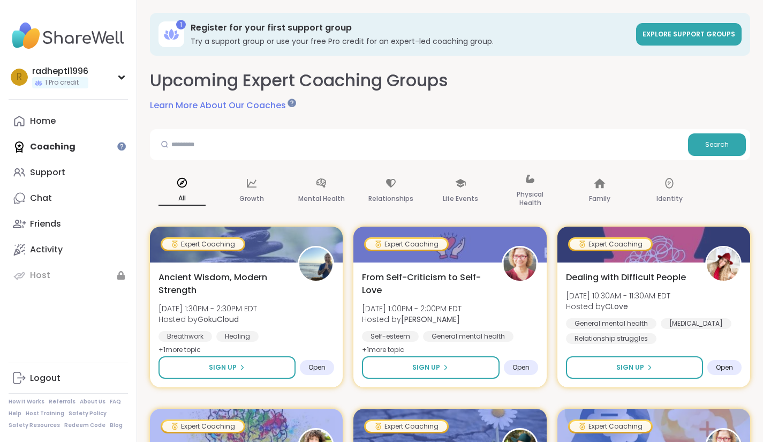
click at [179, 22] on div "1" at bounding box center [181, 25] width 10 height 10
click at [169, 37] on icon at bounding box center [167, 36] width 6 height 5
click at [62, 82] on span "1 Pro credit" at bounding box center [62, 82] width 34 height 9
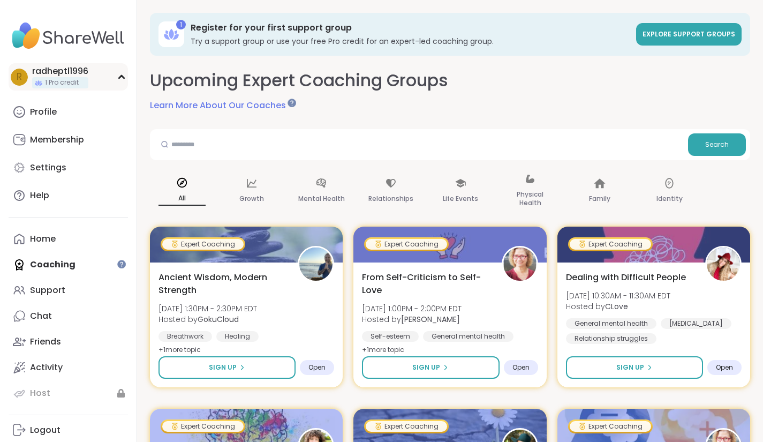
click at [79, 78] on span "1 Pro credit" at bounding box center [62, 82] width 34 height 9
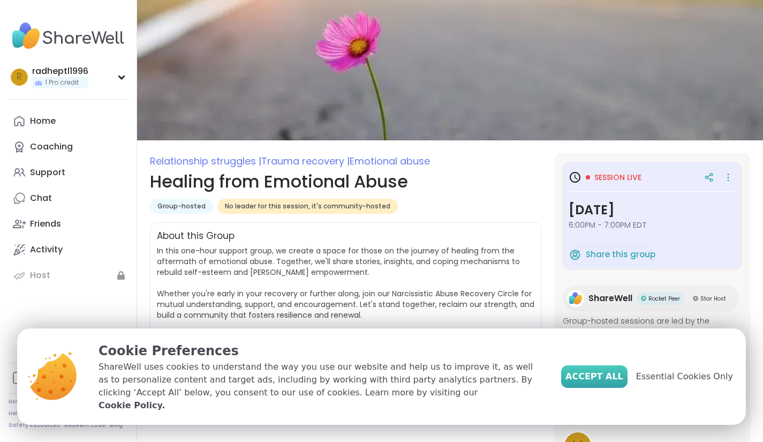
click at [619, 382] on span "Accept All" at bounding box center [594, 376] width 58 height 13
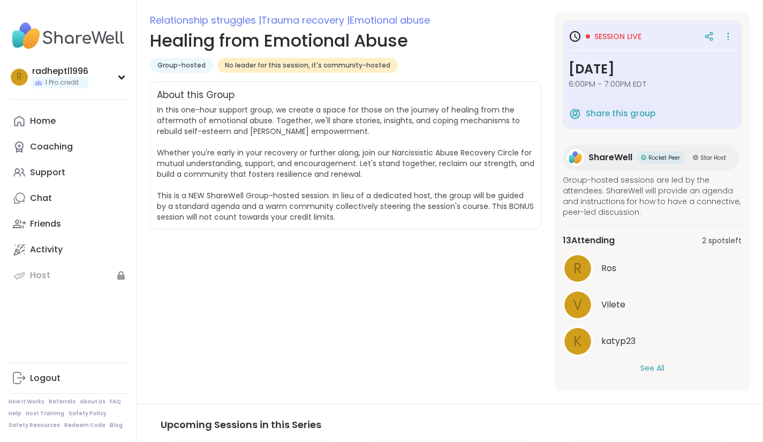
scroll to position [141, 0]
click at [720, 240] on span "2 spots left" at bounding box center [722, 240] width 40 height 11
click at [716, 239] on span "2 spots left" at bounding box center [722, 240] width 40 height 11
click at [594, 239] on span "13 Attending" at bounding box center [589, 240] width 52 height 13
click at [596, 238] on span "13 Attending" at bounding box center [589, 240] width 52 height 13
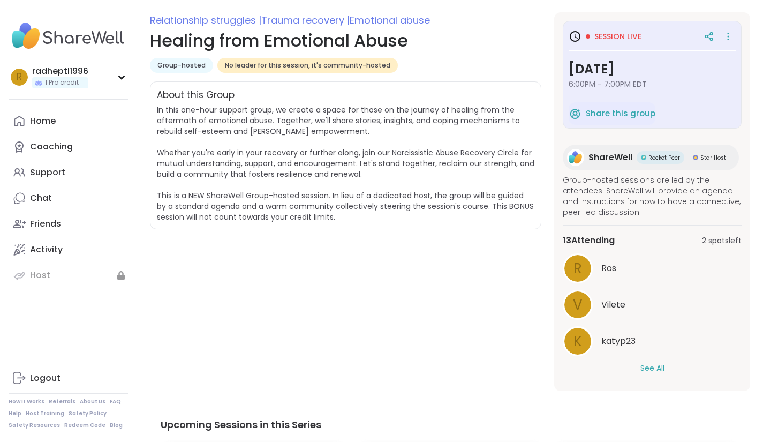
click at [598, 237] on span "13 Attending" at bounding box center [589, 240] width 52 height 13
click at [599, 238] on span "13 Attending" at bounding box center [589, 240] width 52 height 13
click at [603, 236] on span "13 Attending" at bounding box center [589, 240] width 52 height 13
click at [606, 236] on span "13 Attending" at bounding box center [589, 240] width 52 height 13
click at [606, 237] on span "13 Attending" at bounding box center [589, 240] width 52 height 13
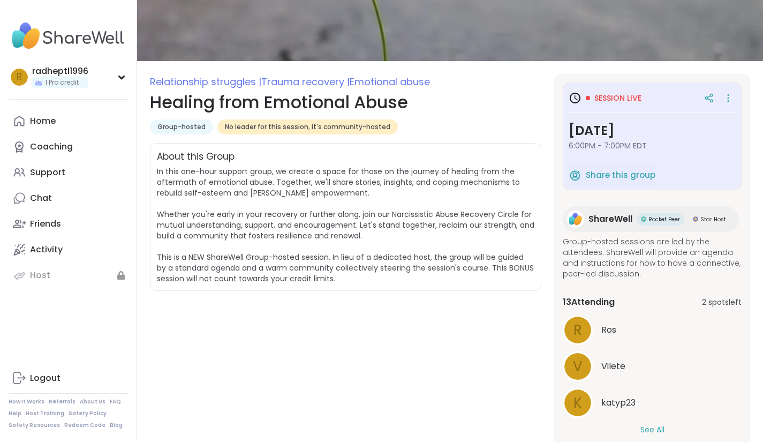
scroll to position [79, 0]
click at [579, 102] on icon at bounding box center [575, 98] width 11 height 11
click at [601, 101] on span "Session live" at bounding box center [617, 98] width 47 height 11
click at [728, 101] on icon at bounding box center [728, 101] width 1 height 1
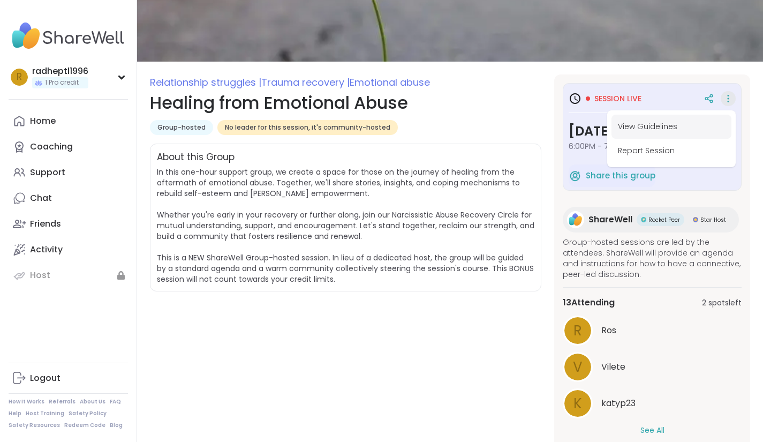
click at [655, 129] on button "View Guidelines" at bounding box center [671, 127] width 120 height 24
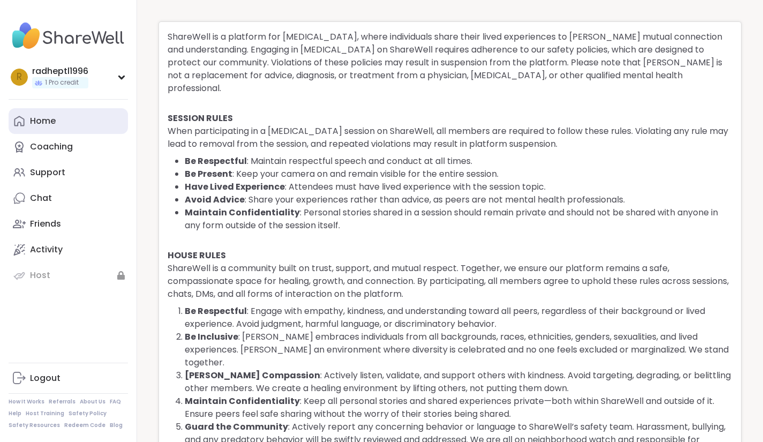
click at [43, 121] on div "Home" at bounding box center [43, 121] width 26 height 12
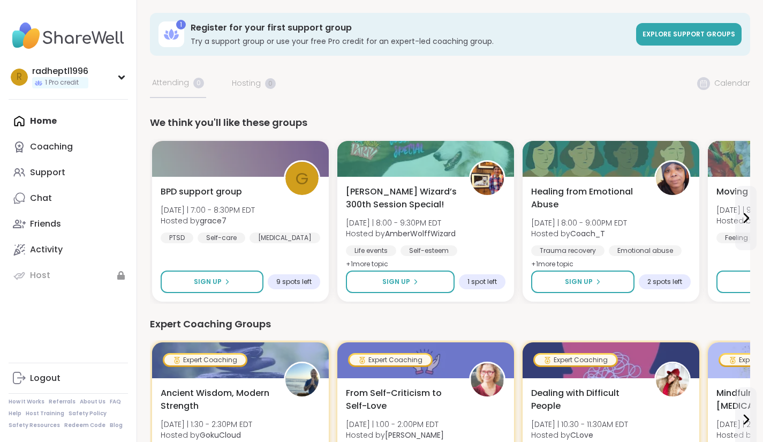
click at [688, 35] on span "Explore support groups" at bounding box center [689, 33] width 93 height 9
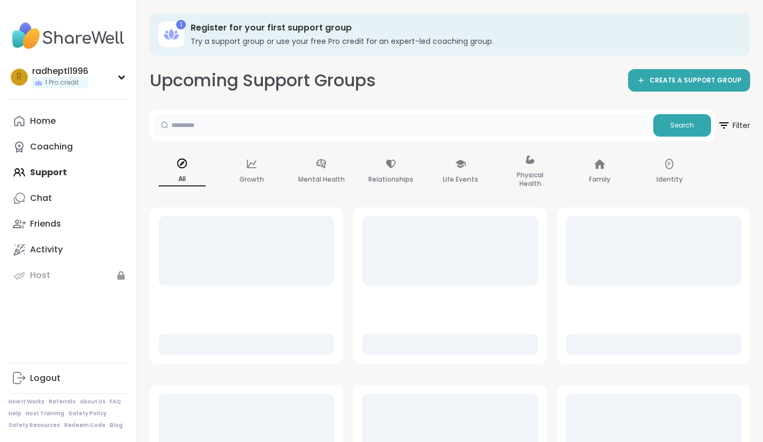
click at [441, 133] on input "text" at bounding box center [401, 124] width 495 height 21
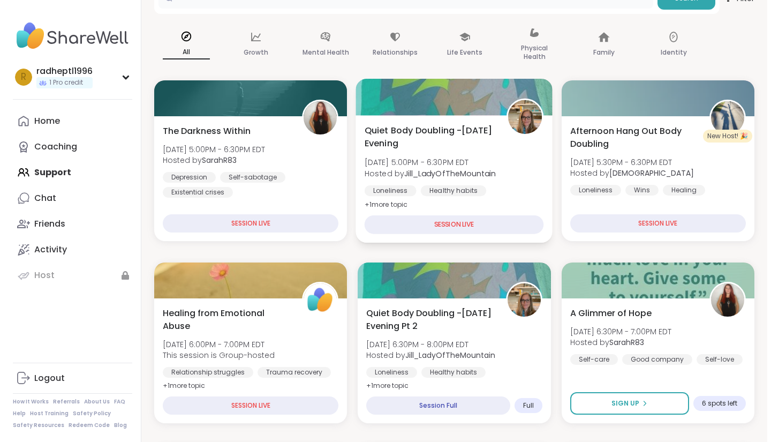
scroll to position [128, 0]
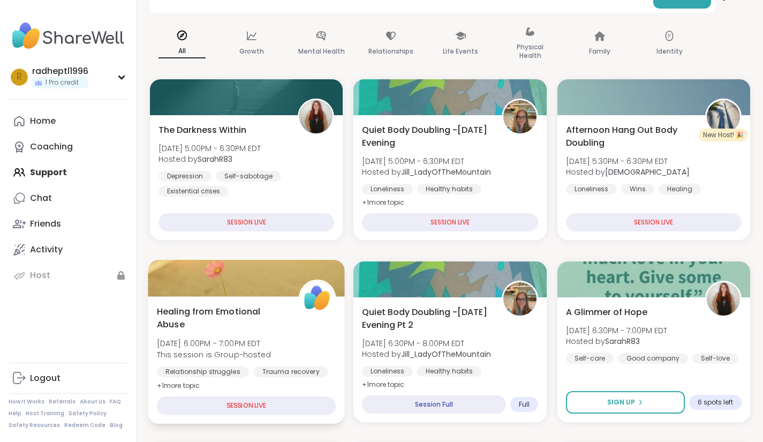
click at [217, 324] on span "Healing from Emotional Abuse" at bounding box center [222, 318] width 130 height 26
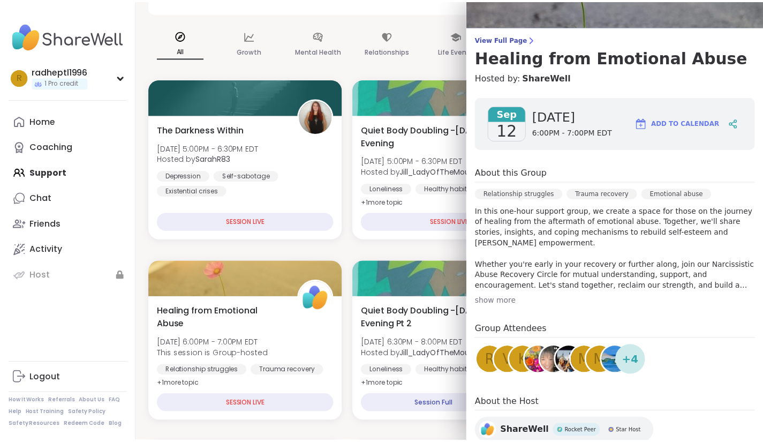
scroll to position [0, 0]
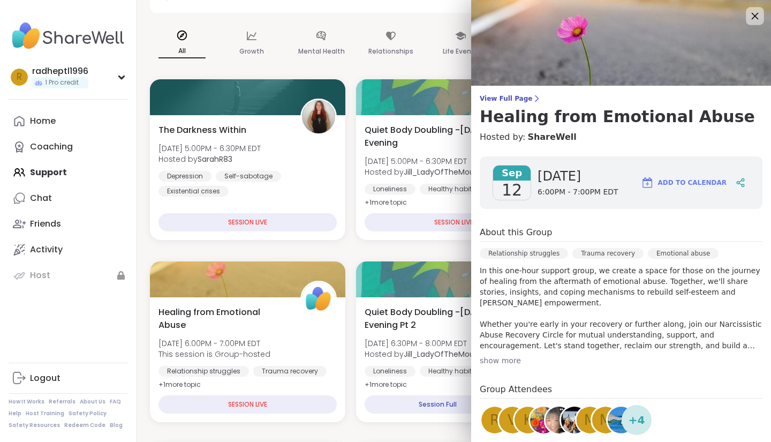
click at [748, 15] on icon at bounding box center [754, 15] width 13 height 13
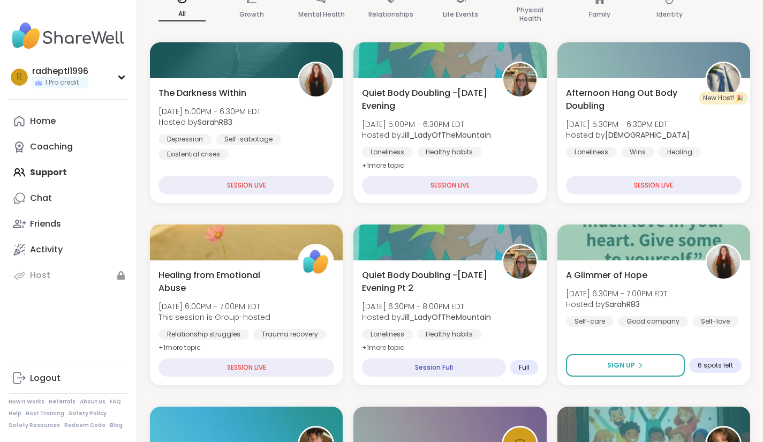
scroll to position [166, 0]
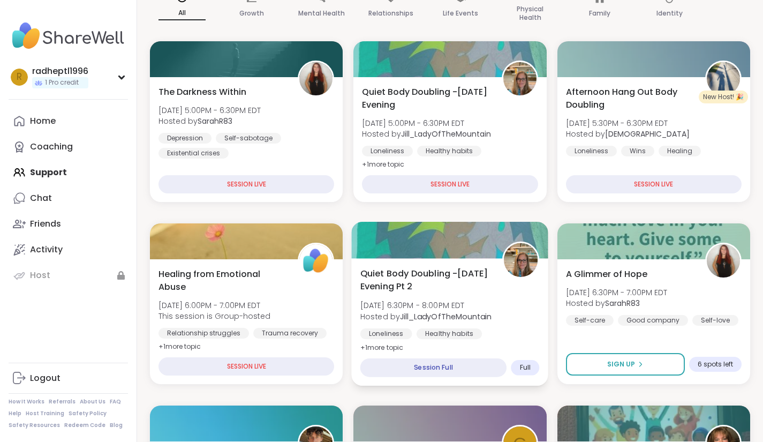
click at [466, 360] on div "Session Full" at bounding box center [433, 367] width 147 height 19
click at [457, 369] on div "Session Full" at bounding box center [433, 367] width 147 height 19
click at [473, 288] on span "Quiet Body Doubling -[DATE] Evening Pt 2" at bounding box center [425, 280] width 130 height 26
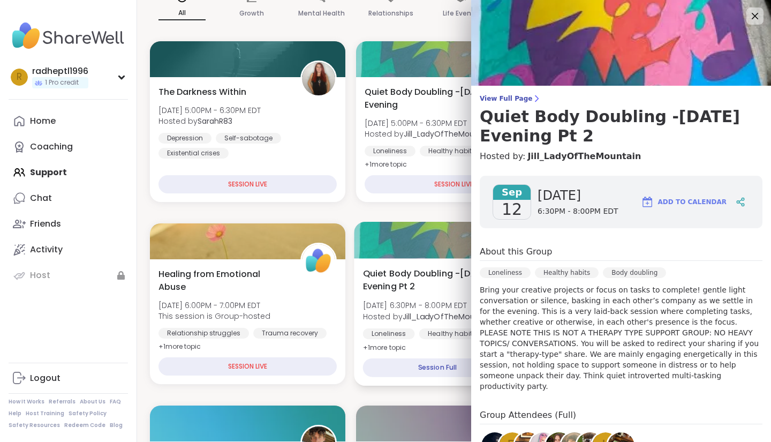
click at [428, 263] on div "Quiet Body Doubling -Friday Evening Pt 2 Fri, Sep 12 | 6:30PM - 8:00PM EDT Host…" at bounding box center [454, 321] width 200 height 127
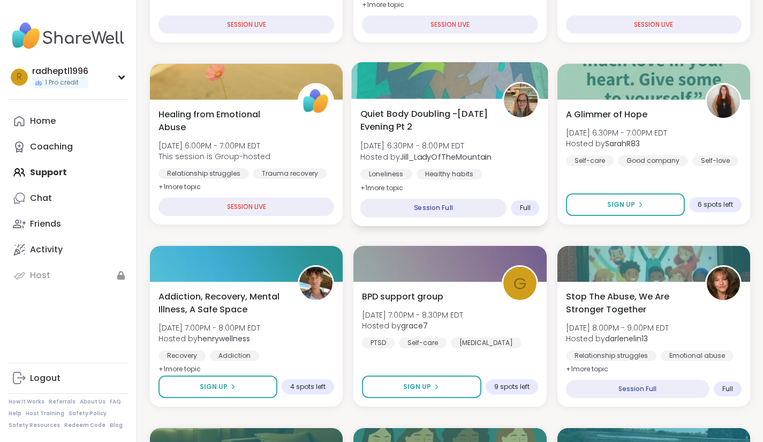
scroll to position [327, 0]
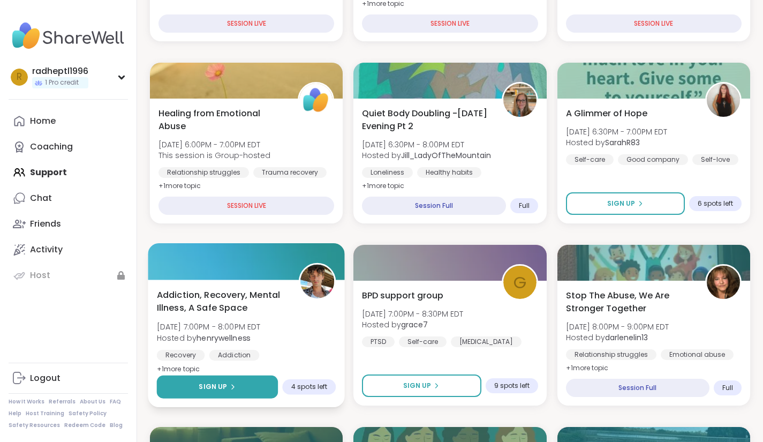
click at [217, 392] on button "Sign Up" at bounding box center [218, 386] width 122 height 23
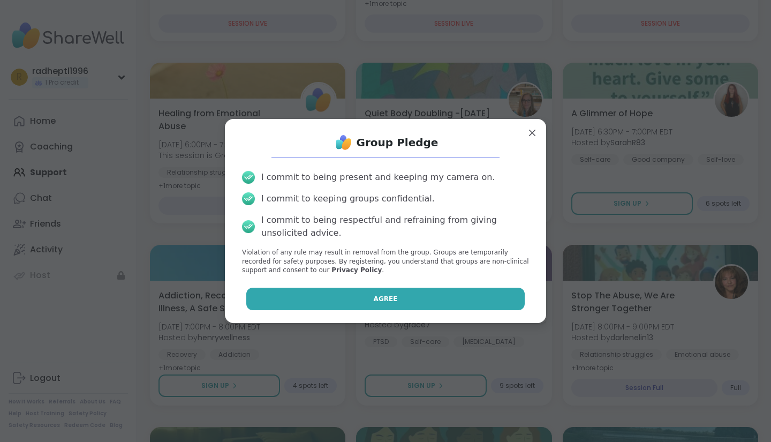
click at [411, 304] on button "Agree" at bounding box center [385, 299] width 279 height 22
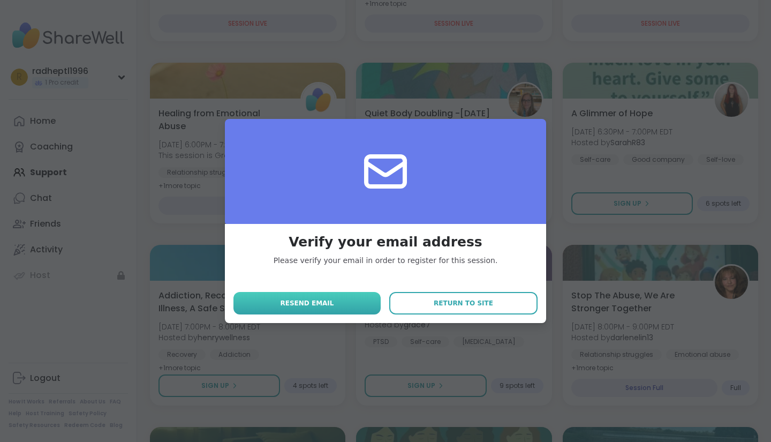
click at [293, 306] on span "Resend email" at bounding box center [307, 303] width 54 height 10
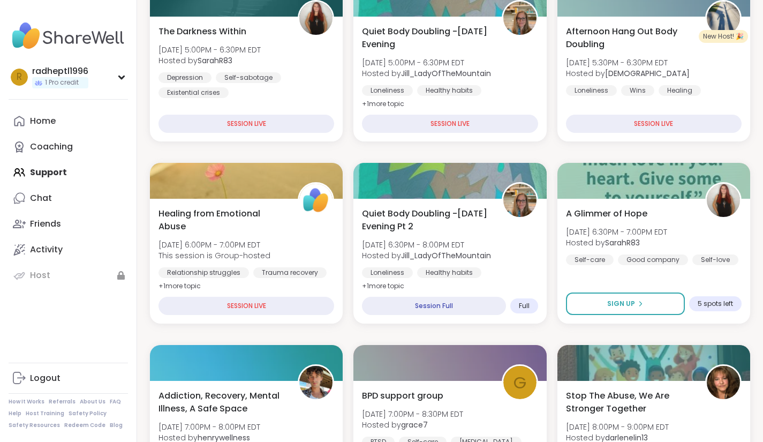
scroll to position [227, 0]
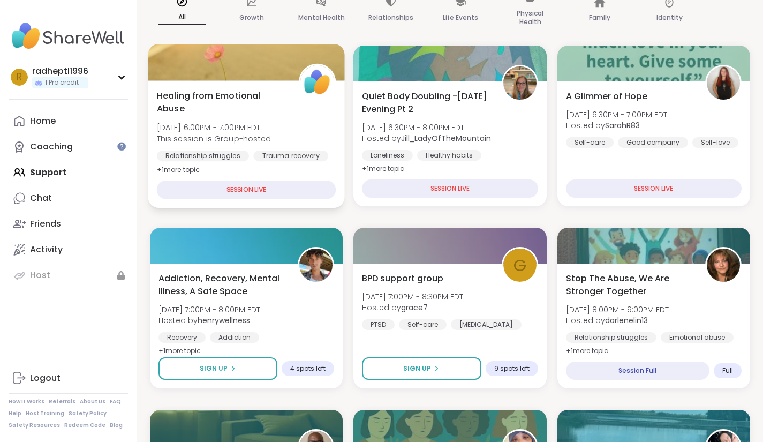
scroll to position [163, 0]
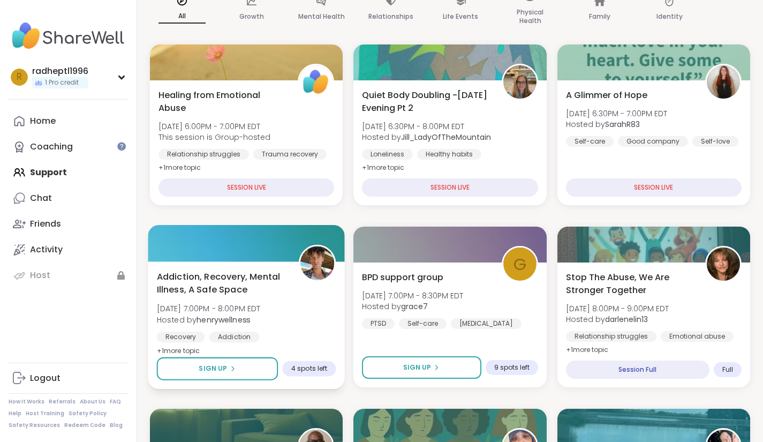
click at [217, 280] on span "Addiction, Recovery, Mental Illness, A Safe Space" at bounding box center [222, 283] width 130 height 26
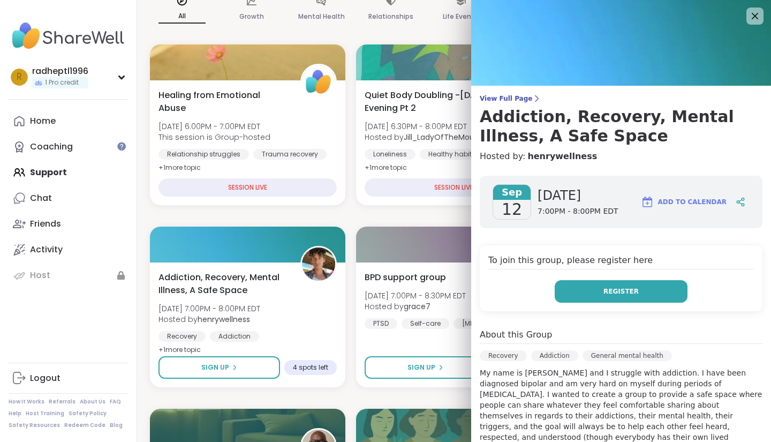
click at [631, 286] on button "Register" at bounding box center [621, 291] width 133 height 22
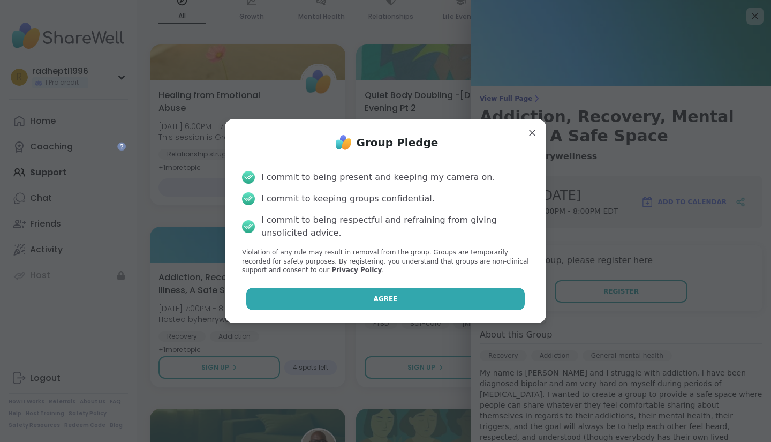
click at [473, 305] on button "Agree" at bounding box center [385, 299] width 279 height 22
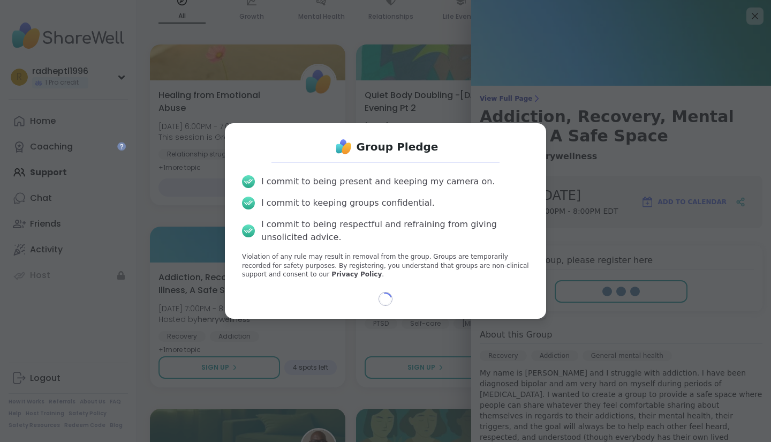
select select "**"
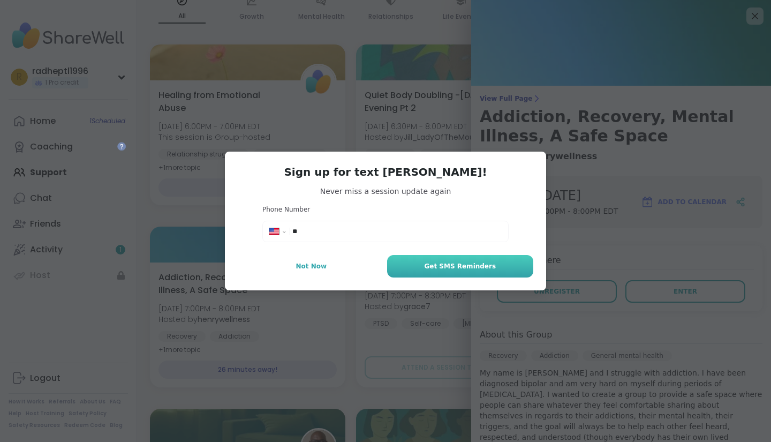
click at [440, 266] on span "Get SMS Reminders" at bounding box center [460, 266] width 72 height 10
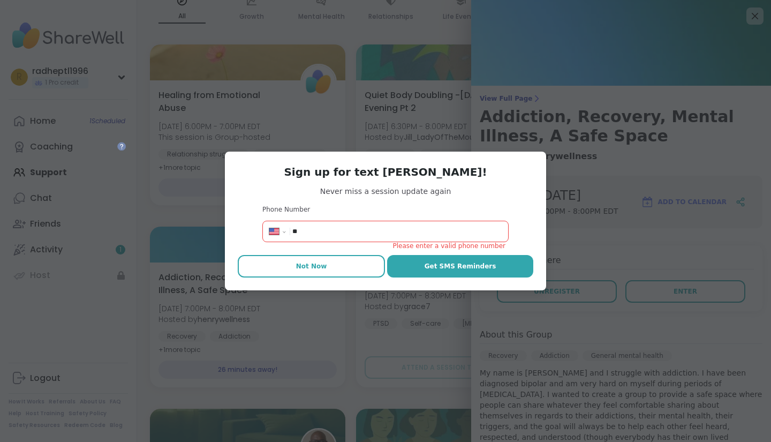
click at [314, 265] on span "Not Now" at bounding box center [311, 266] width 31 height 10
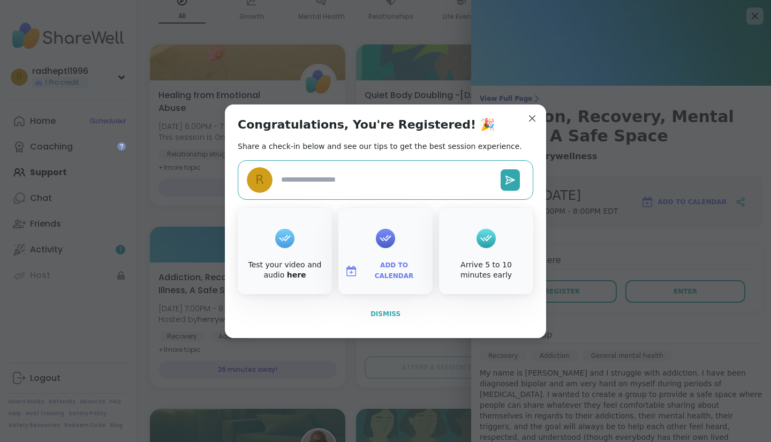
click at [380, 321] on button "Dismiss" at bounding box center [386, 314] width 296 height 22
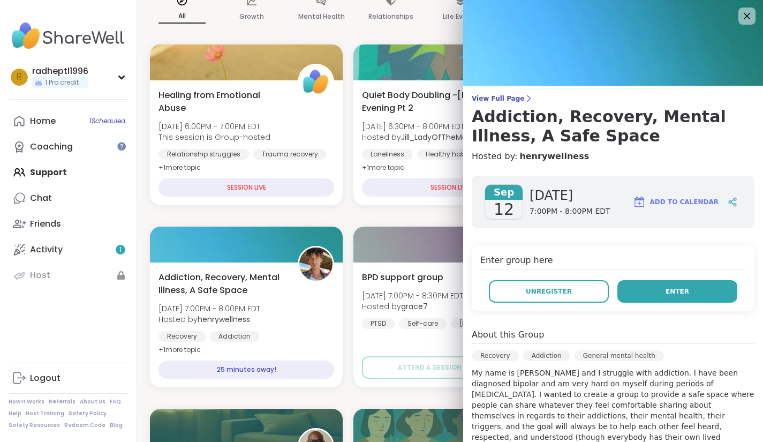
click at [686, 292] on button "Enter" at bounding box center [677, 291] width 120 height 22
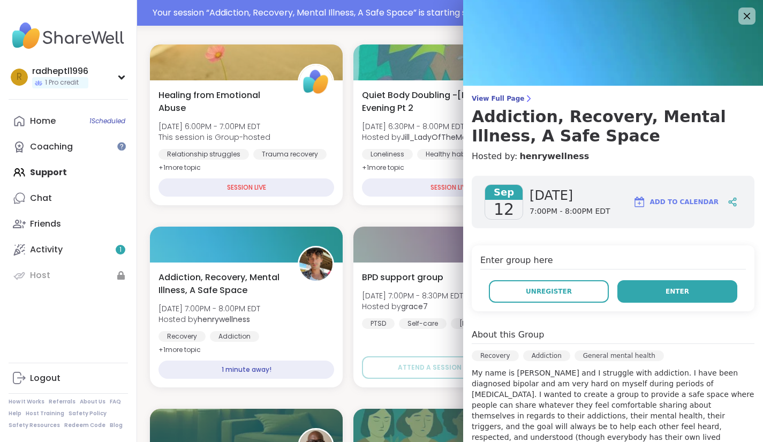
click at [686, 292] on button "Enter" at bounding box center [677, 291] width 120 height 22
click at [688, 295] on button "Enter" at bounding box center [677, 291] width 120 height 22
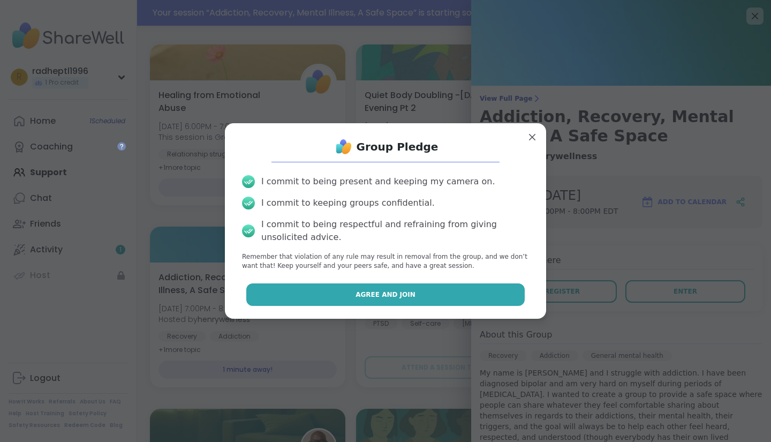
click at [473, 293] on button "Agree and Join" at bounding box center [385, 294] width 279 height 22
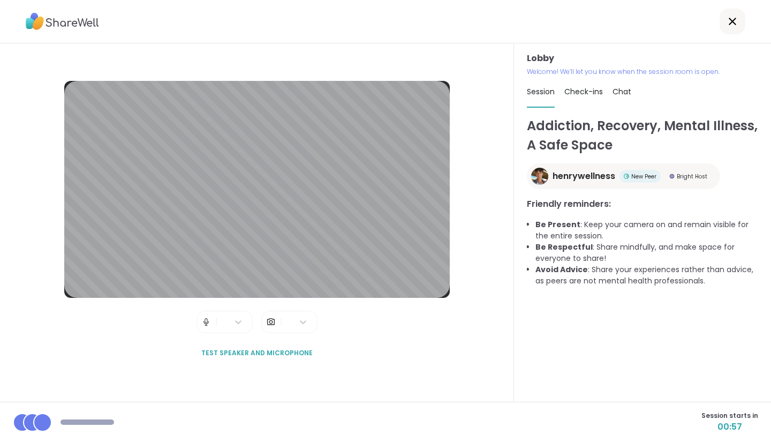
click at [268, 325] on img at bounding box center [271, 321] width 10 height 21
click at [298, 323] on icon at bounding box center [303, 321] width 11 height 11
click at [217, 373] on div "Lobby | | 2 results available. Use Up and Down to choose options, press Enter t…" at bounding box center [257, 222] width 514 height 358
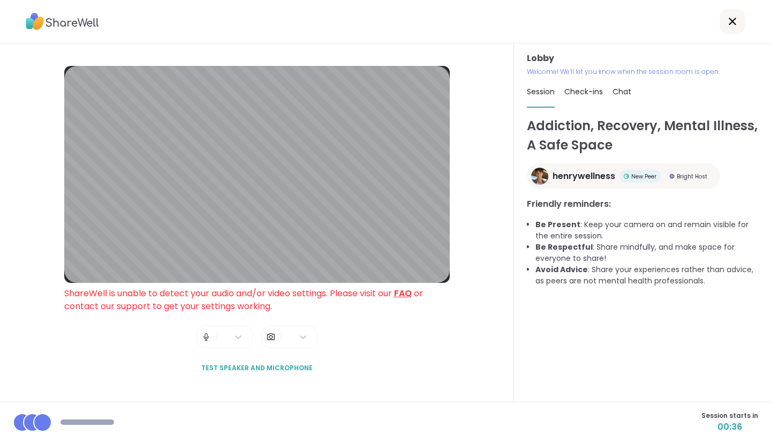
click at [396, 292] on span "ShareWell is unable to detect your audio and/or video settings. Please visit ou…" at bounding box center [243, 299] width 359 height 25
click at [237, 334] on icon at bounding box center [238, 336] width 11 height 11
click at [226, 365] on span "Test speaker and microphone" at bounding box center [256, 368] width 111 height 10
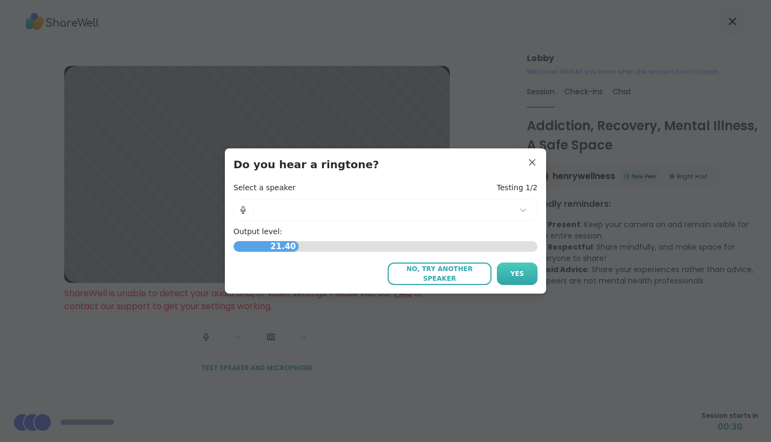
click at [515, 278] on span "Yes" at bounding box center [517, 274] width 14 height 10
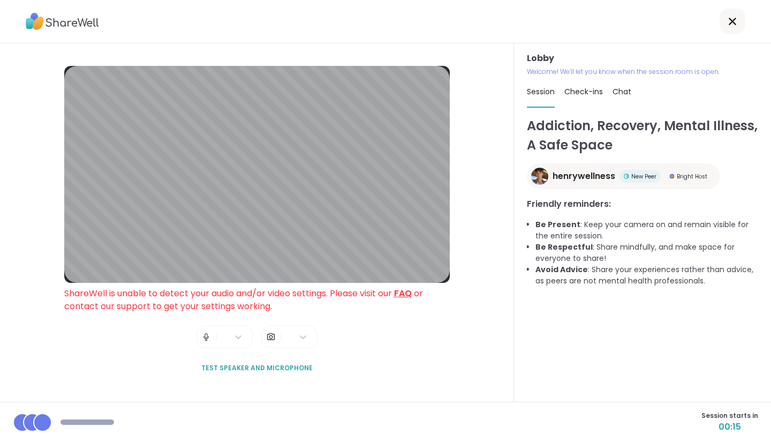
click at [146, 305] on span "ShareWell is unable to detect your audio and/or video settings. Please visit ou…" at bounding box center [243, 299] width 359 height 25
click at [285, 365] on span "Test speaker and microphone" at bounding box center [256, 368] width 111 height 10
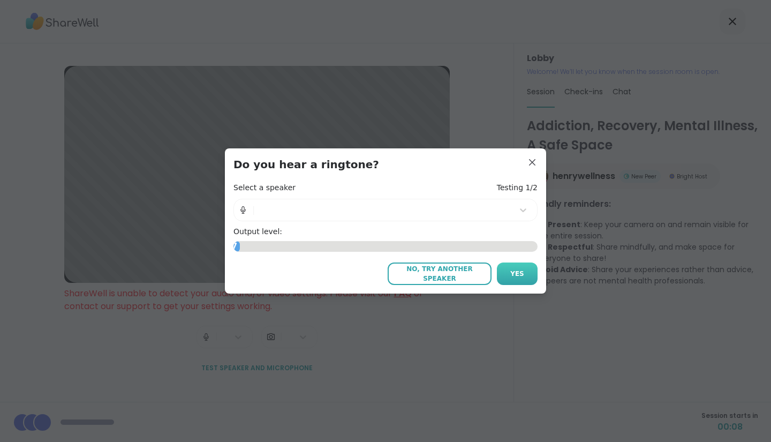
click at [504, 275] on button "Yes" at bounding box center [517, 273] width 41 height 22
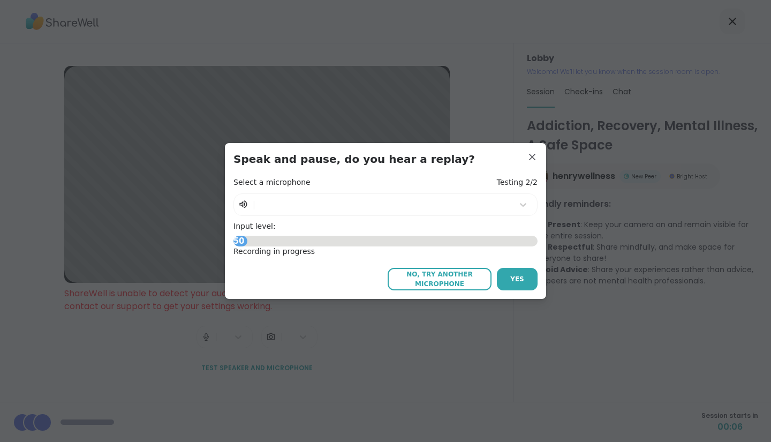
click at [504, 275] on button "Yes" at bounding box center [517, 279] width 41 height 22
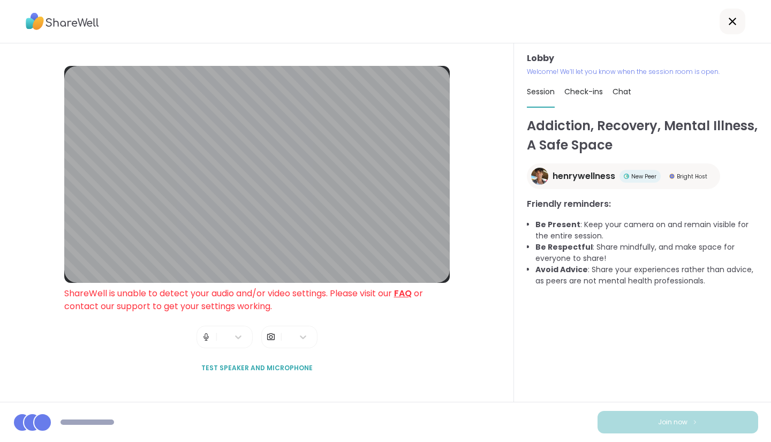
click at [504, 275] on div "Lobby ShareWell is unable to detect your audio and/or video settings. Please vi…" at bounding box center [257, 222] width 514 height 358
click at [664, 437] on div "Join now" at bounding box center [385, 422] width 771 height 40
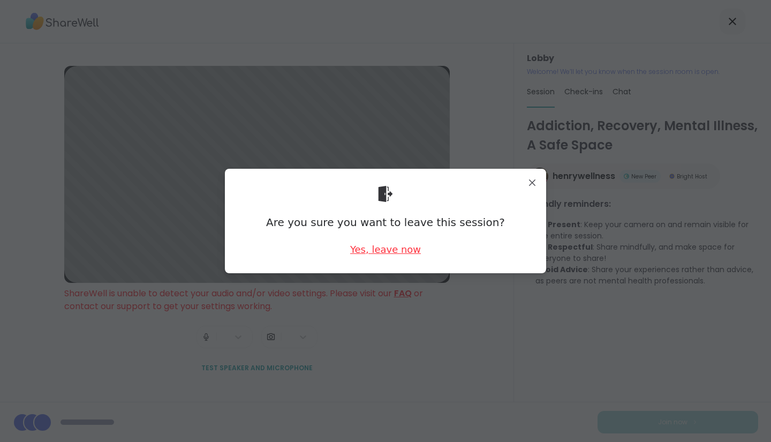
click at [380, 248] on div "Yes, leave now" at bounding box center [385, 249] width 71 height 13
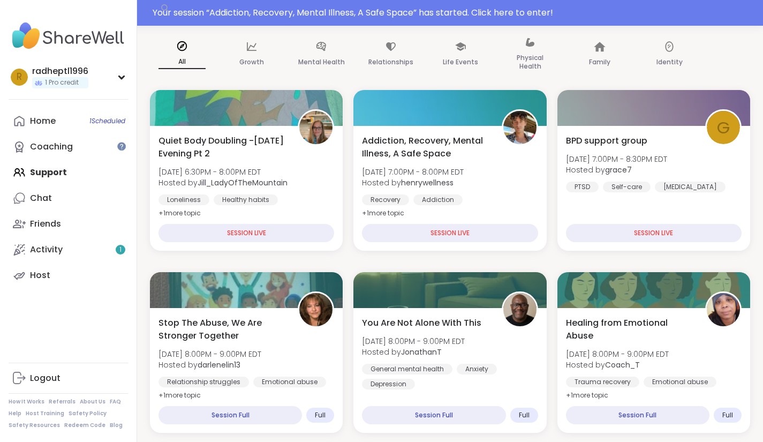
scroll to position [136, 0]
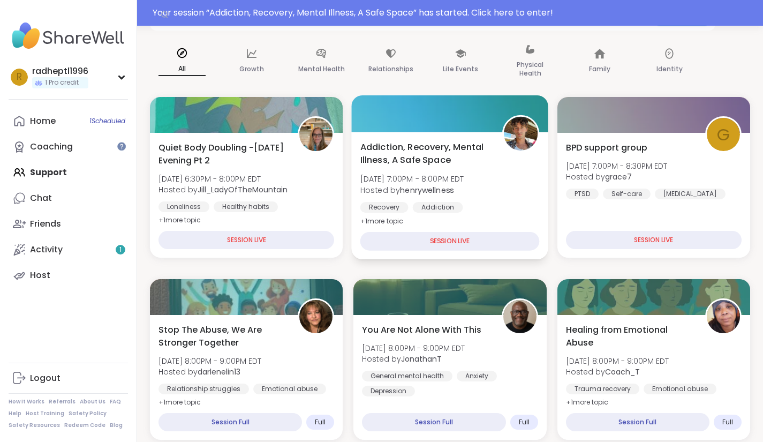
click at [410, 147] on span "Addiction, Recovery, Mental Illness, A Safe Space" at bounding box center [425, 153] width 130 height 26
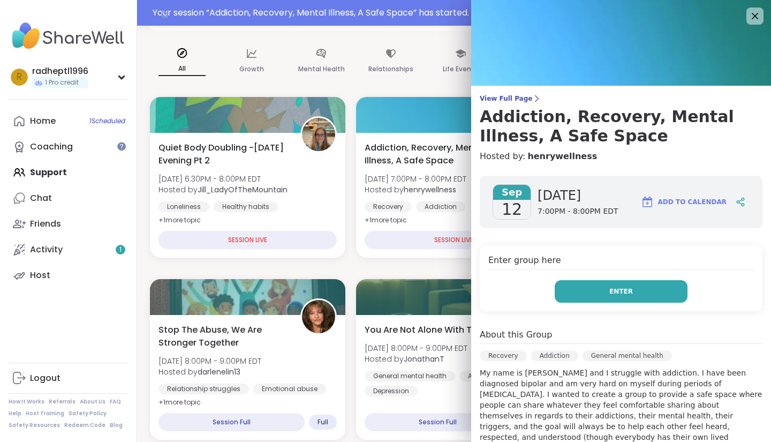
click at [653, 298] on button "Enter" at bounding box center [621, 291] width 133 height 22
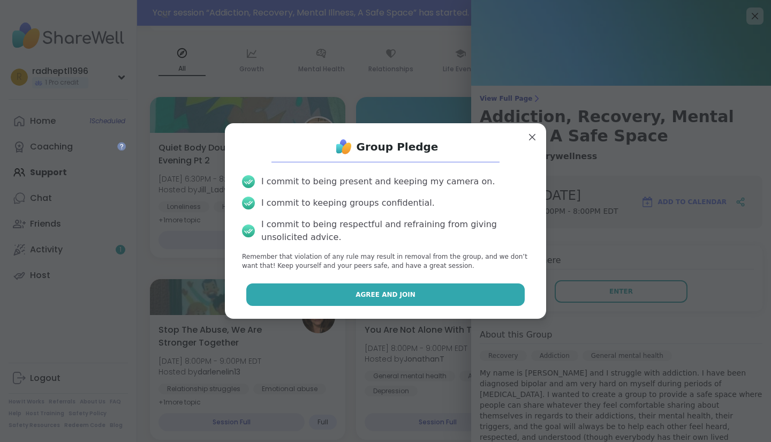
click at [288, 297] on button "Agree and Join" at bounding box center [385, 294] width 279 height 22
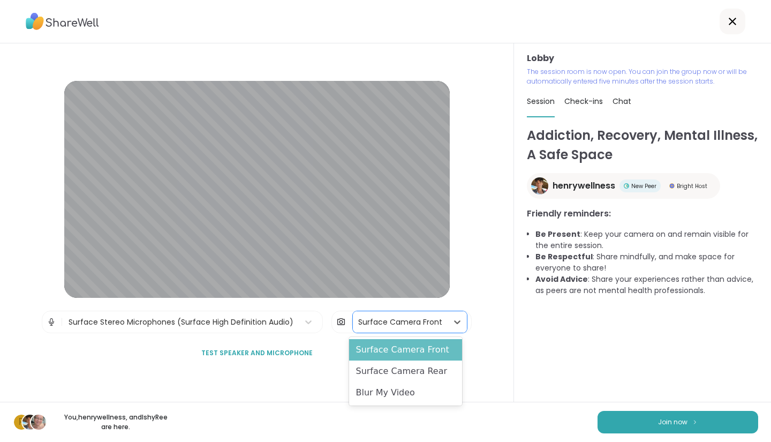
click at [412, 348] on div "Surface Camera Front" at bounding box center [405, 349] width 112 height 21
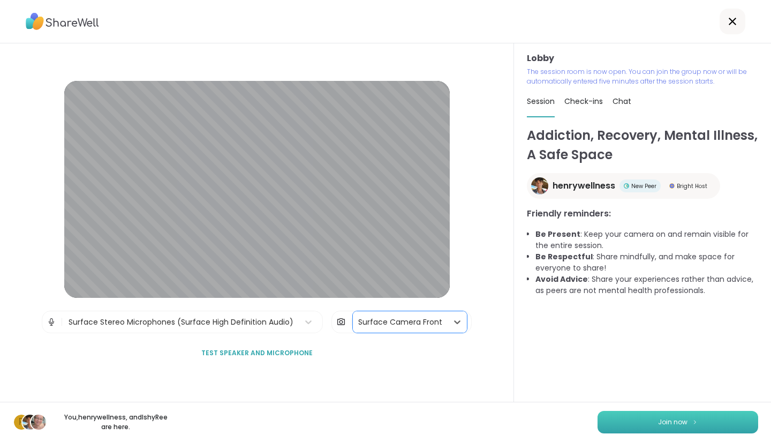
click at [698, 425] on button "Join now" at bounding box center [678, 422] width 161 height 22
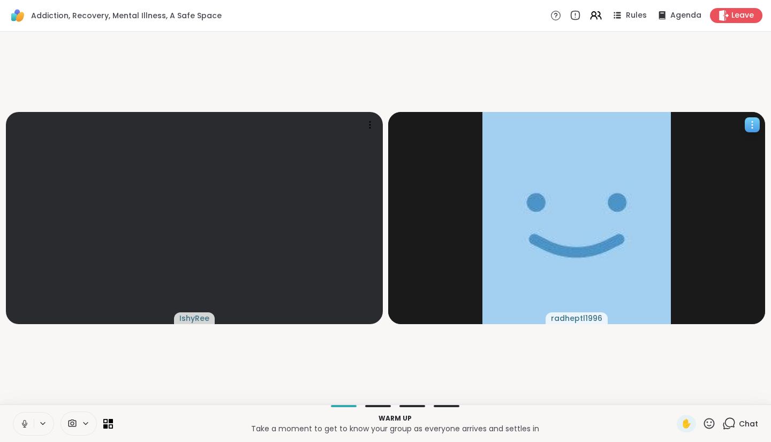
click at [746, 131] on div at bounding box center [752, 124] width 15 height 15
click at [658, 200] on img at bounding box center [576, 218] width 188 height 212
click at [561, 312] on div "radheptl1996" at bounding box center [577, 318] width 62 height 12
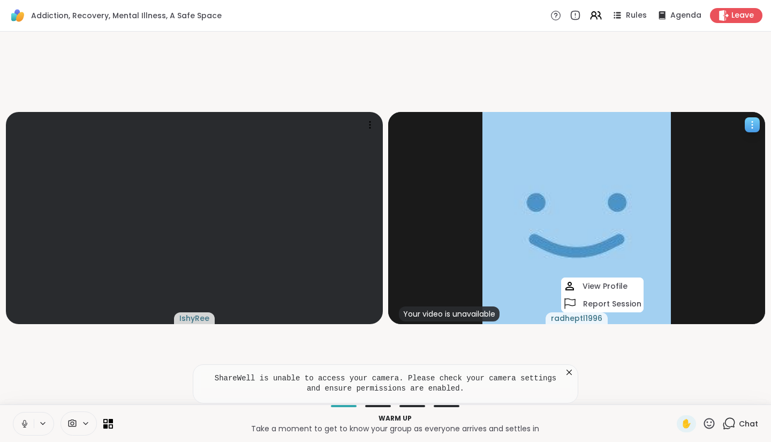
click at [497, 293] on img at bounding box center [576, 218] width 188 height 212
click at [568, 370] on icon at bounding box center [569, 372] width 11 height 11
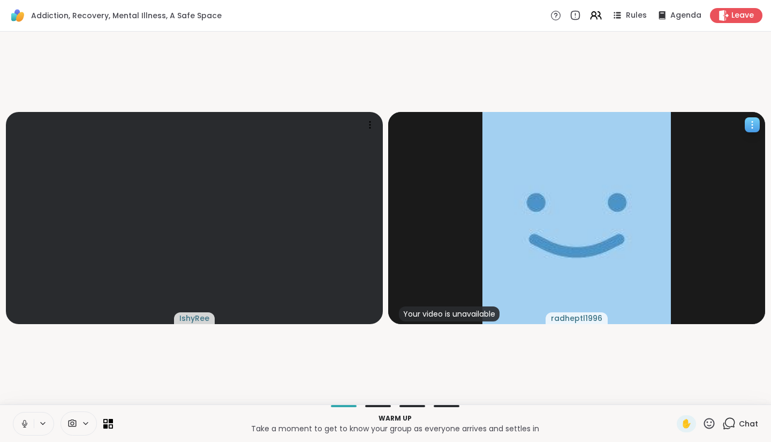
click at [594, 256] on img at bounding box center [576, 218] width 188 height 212
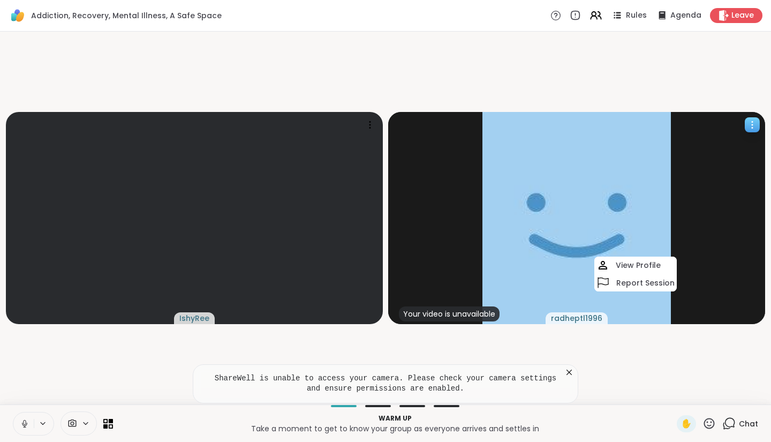
click at [550, 175] on img at bounding box center [576, 218] width 188 height 212
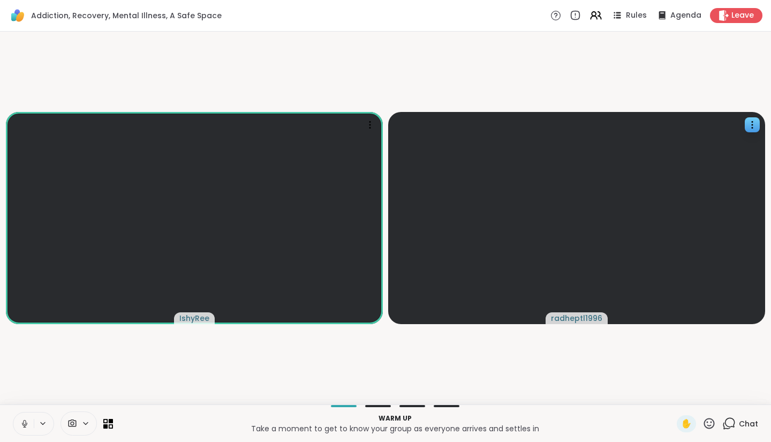
click at [24, 422] on icon at bounding box center [24, 422] width 3 height 5
click at [68, 425] on icon at bounding box center [72, 423] width 10 height 10
click at [74, 421] on icon at bounding box center [72, 423] width 10 height 10
click at [87, 422] on icon at bounding box center [86, 423] width 4 height 2
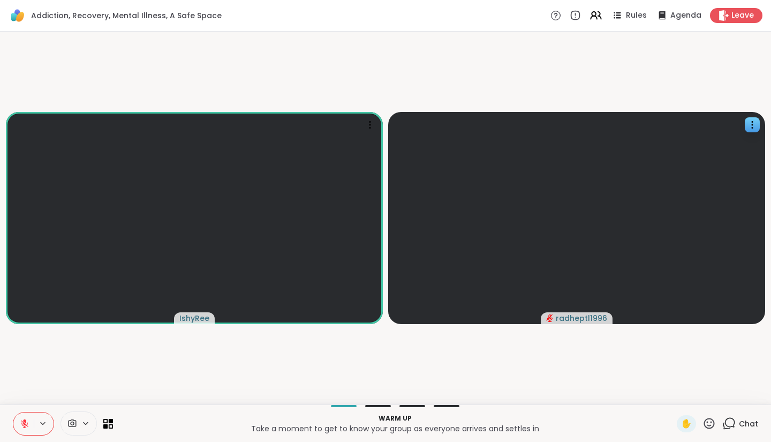
click at [87, 422] on icon at bounding box center [86, 423] width 4 height 2
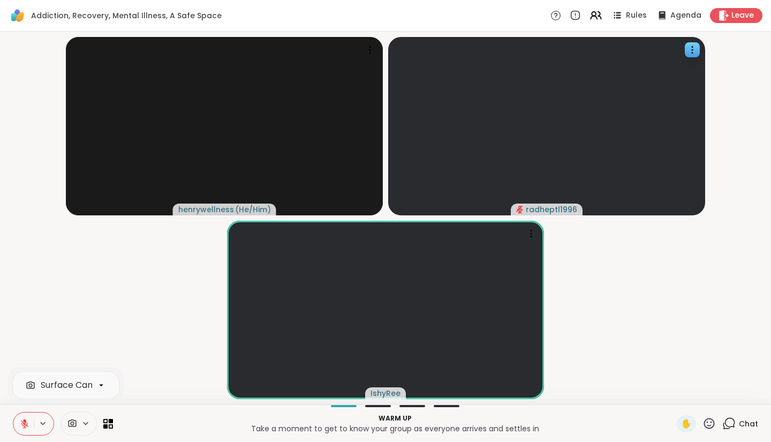
click at [87, 422] on icon at bounding box center [86, 423] width 4 height 2
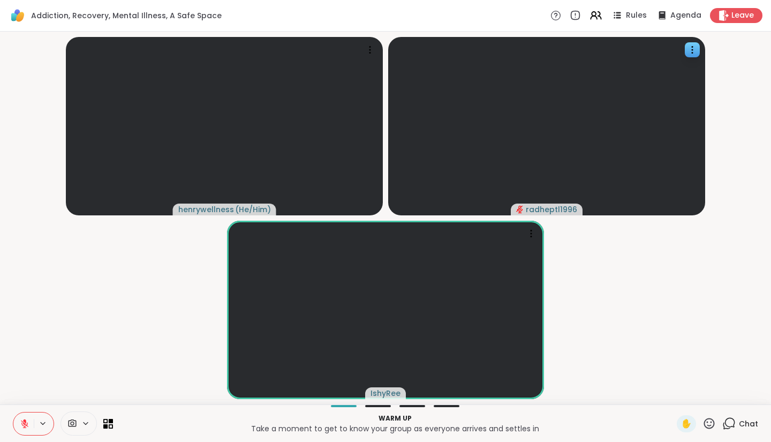
click at [71, 422] on icon at bounding box center [73, 422] width 8 height 7
click at [76, 384] on div "Surface Camera Front" at bounding box center [88, 385] width 95 height 13
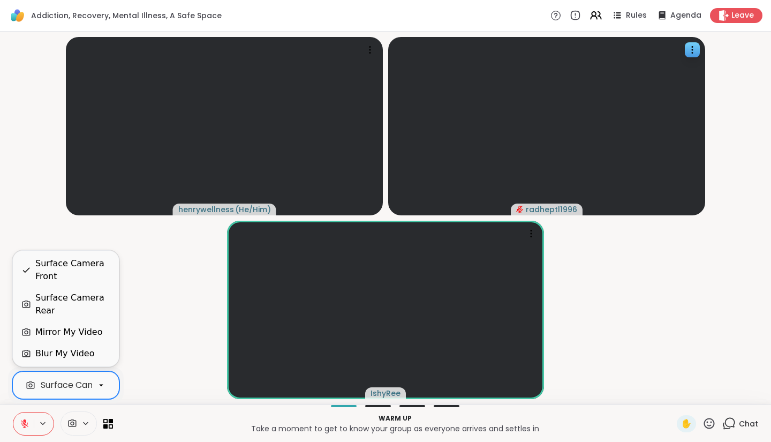
click at [65, 352] on div "Blur My Video" at bounding box center [64, 353] width 59 height 13
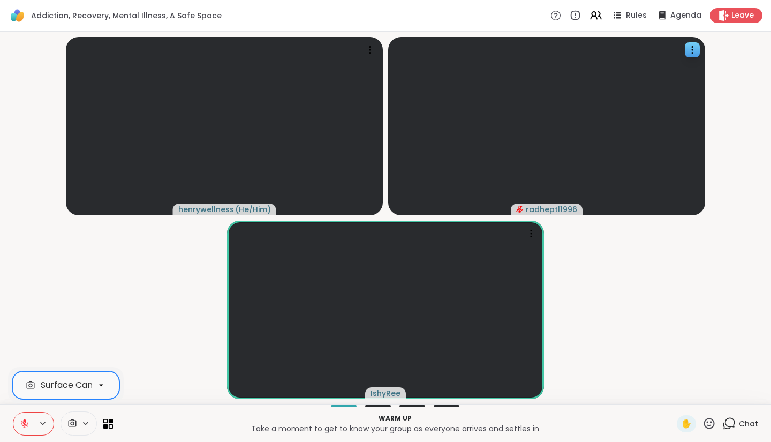
click at [72, 421] on icon at bounding box center [73, 422] width 8 height 7
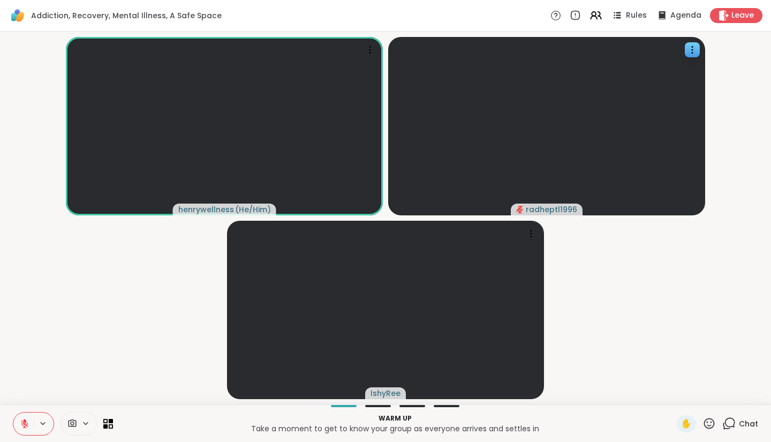
click at [22, 425] on icon at bounding box center [25, 424] width 10 height 10
click at [109, 422] on icon at bounding box center [111, 420] width 5 height 5
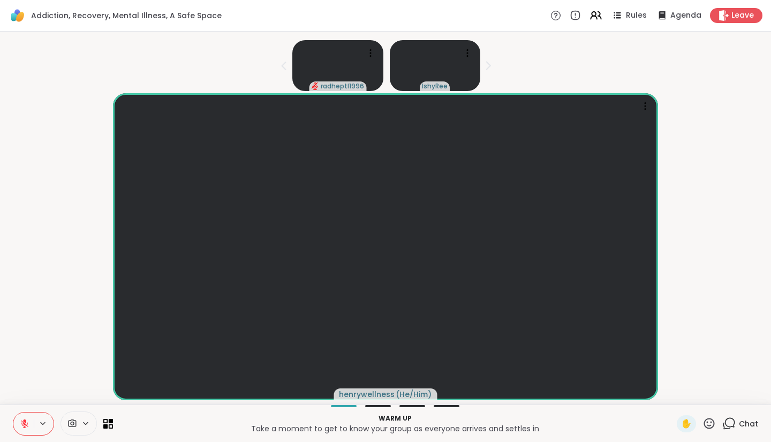
click at [83, 421] on icon at bounding box center [85, 423] width 9 height 9
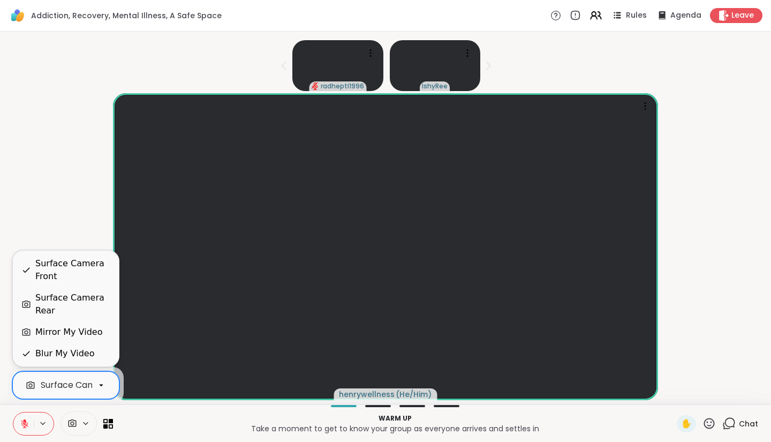
click at [103, 383] on icon at bounding box center [101, 385] width 10 height 10
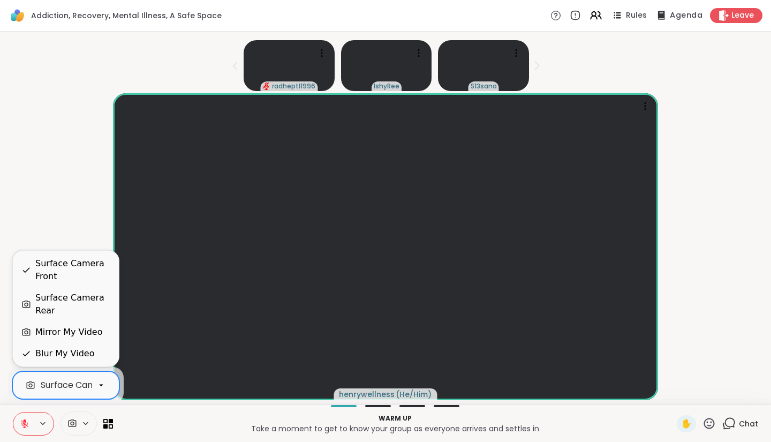
click at [679, 15] on span "Agenda" at bounding box center [686, 15] width 33 height 11
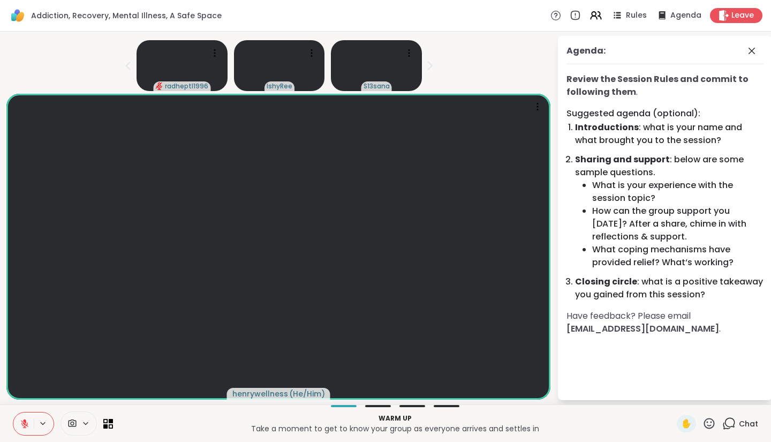
click at [520, 27] on div "Addiction, Recovery, Mental Illness, A Safe Space Rules Agenda Leave" at bounding box center [385, 16] width 771 height 32
click at [751, 51] on icon at bounding box center [752, 51] width 6 height 6
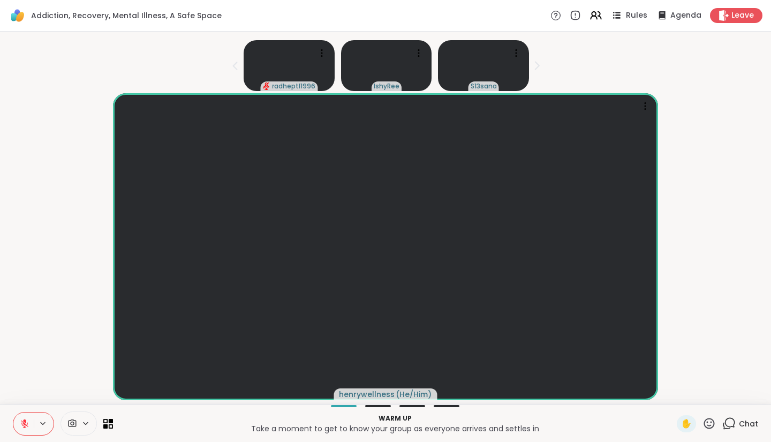
click at [610, 16] on icon at bounding box center [616, 15] width 13 height 13
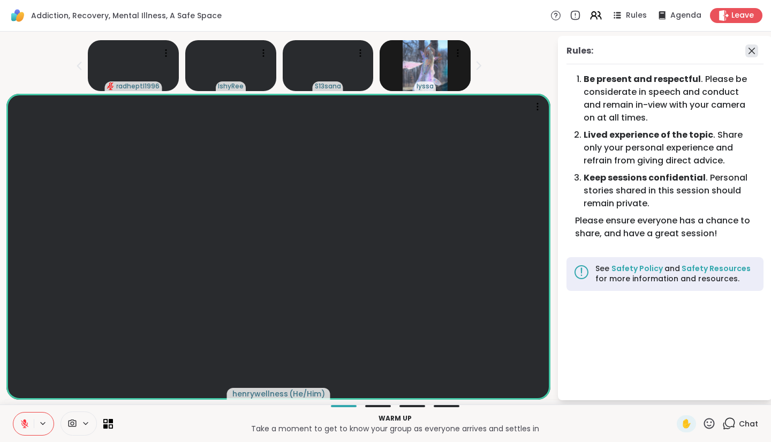
click at [758, 48] on icon at bounding box center [751, 50] width 13 height 13
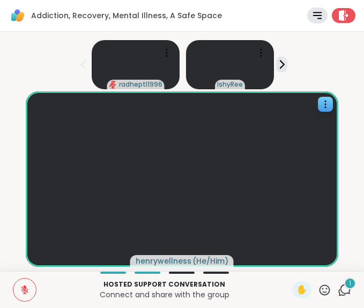
click at [51, 237] on video at bounding box center [182, 180] width 312 height 176
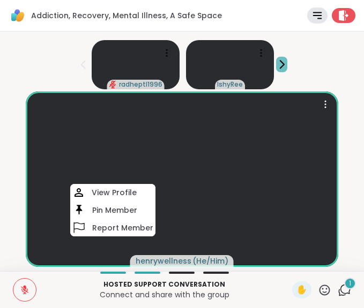
click at [276, 63] on icon at bounding box center [281, 64] width 11 height 11
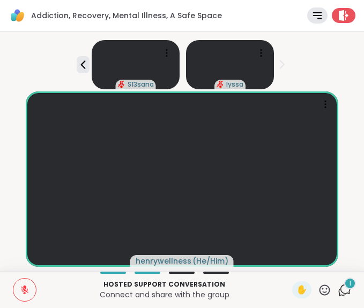
click at [280, 69] on icon at bounding box center [282, 64] width 4 height 7
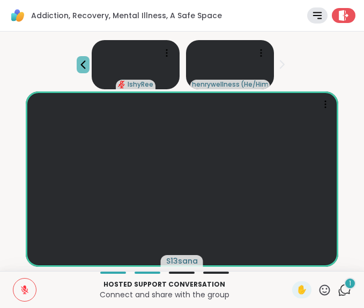
click at [81, 67] on icon at bounding box center [83, 64] width 13 height 13
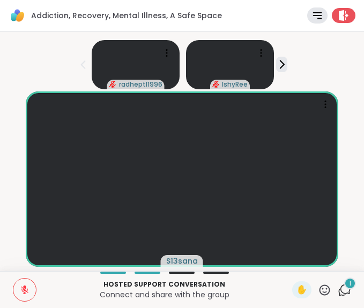
click at [338, 290] on icon at bounding box center [343, 290] width 13 height 13
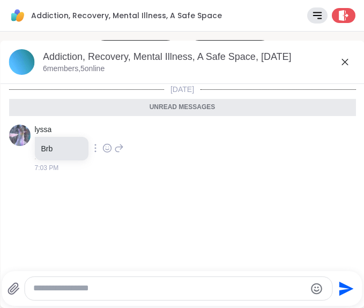
click at [338, 68] on icon at bounding box center [344, 62] width 13 height 13
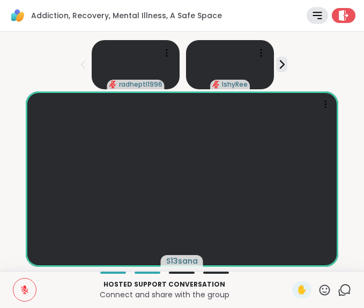
click at [313, 16] on icon at bounding box center [317, 15] width 8 height 6
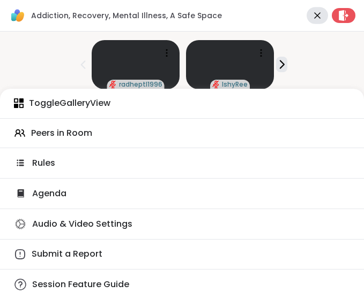
click at [46, 134] on span "Peers in Room" at bounding box center [61, 133] width 61 height 12
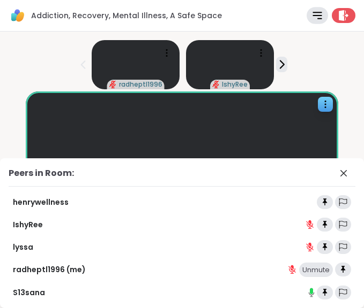
click at [45, 133] on video at bounding box center [182, 180] width 312 height 176
click at [46, 120] on video at bounding box center [182, 180] width 312 height 176
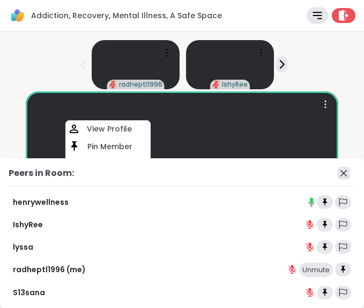
click at [340, 172] on icon at bounding box center [343, 173] width 13 height 13
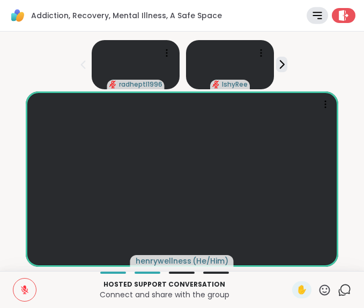
click at [308, 22] on div at bounding box center [316, 15] width 21 height 17
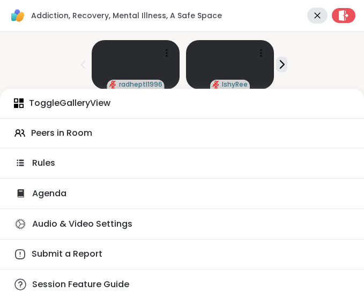
click at [50, 168] on span "Rules" at bounding box center [43, 163] width 23 height 12
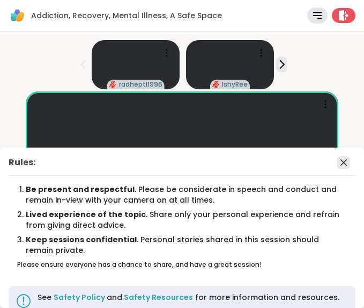
click at [337, 167] on icon at bounding box center [343, 162] width 13 height 13
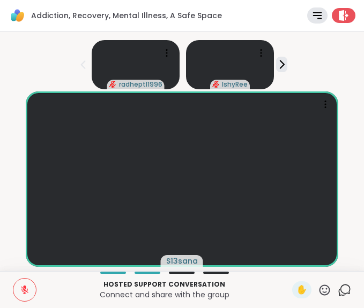
click at [340, 293] on icon at bounding box center [345, 289] width 10 height 10
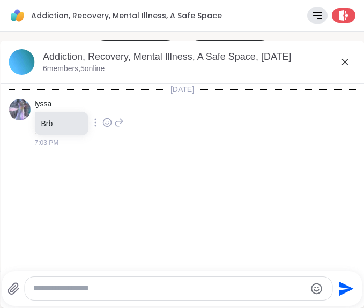
click at [269, 286] on textarea "Type your message" at bounding box center [169, 288] width 272 height 11
type textarea "********"
click at [336, 289] on icon "Send" at bounding box center [344, 289] width 17 height 17
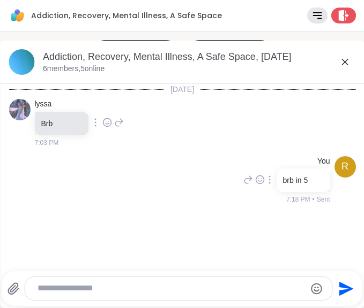
click at [338, 16] on icon at bounding box center [343, 15] width 11 height 11
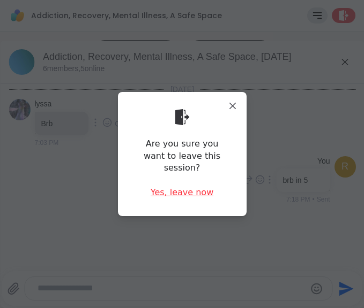
click at [176, 192] on div "Yes, leave now" at bounding box center [181, 193] width 63 height 12
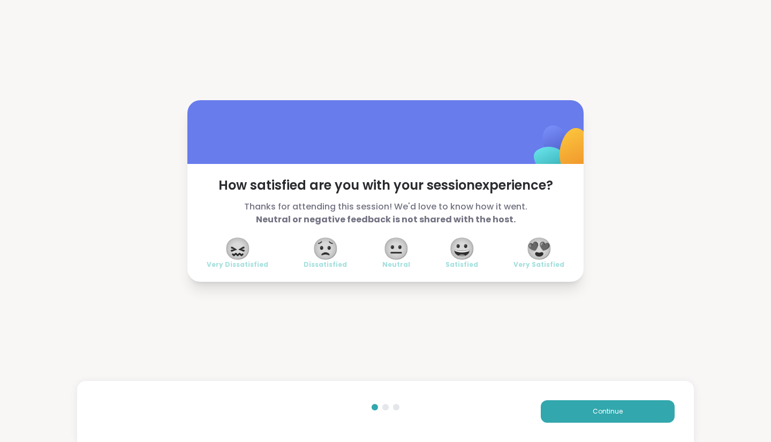
click at [465, 250] on span "😀" at bounding box center [462, 248] width 27 height 19
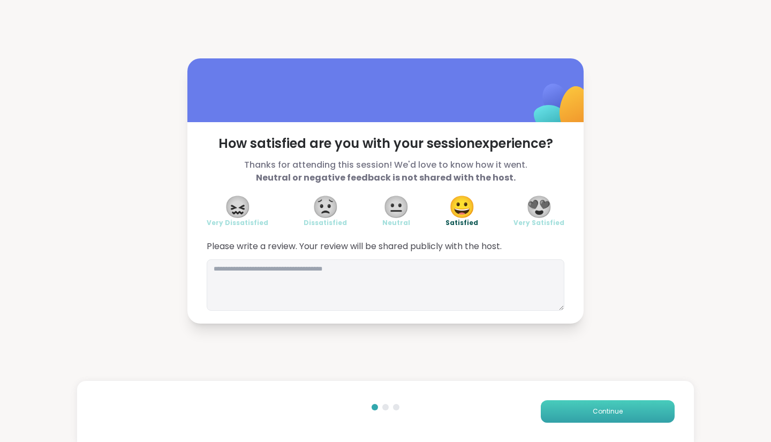
click at [567, 410] on button "Continue" at bounding box center [608, 411] width 134 height 22
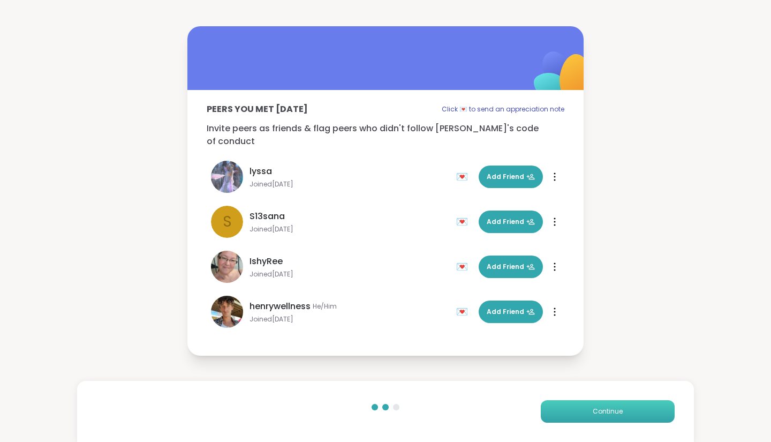
click at [567, 410] on button "Continue" at bounding box center [608, 411] width 134 height 22
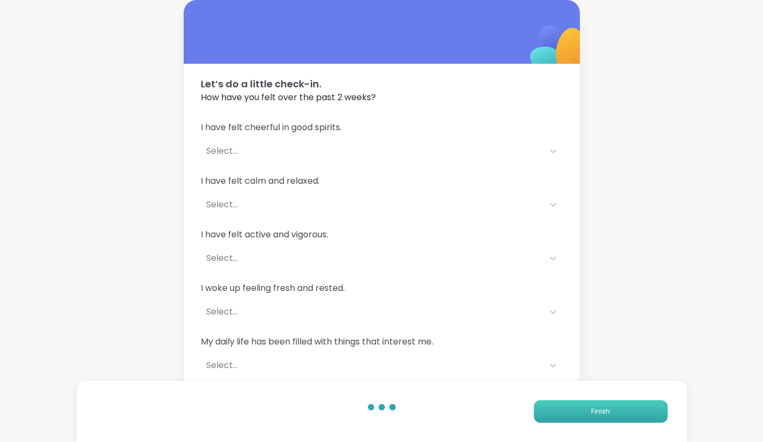
click at [567, 410] on button "Finish" at bounding box center [601, 411] width 134 height 22
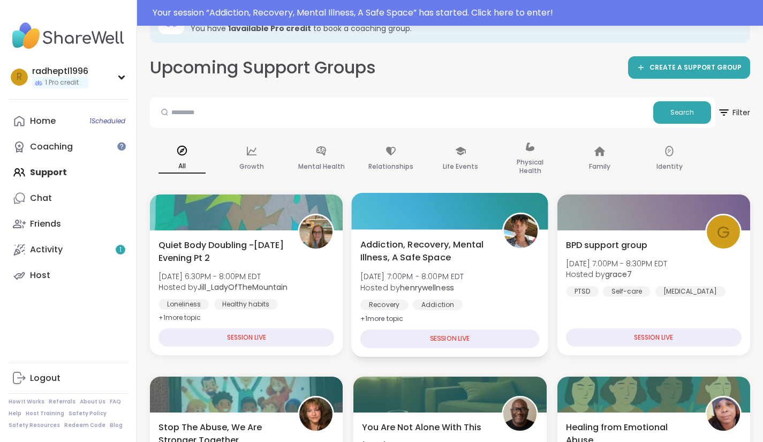
scroll to position [39, 0]
